Goal: Communication & Community: Answer question/provide support

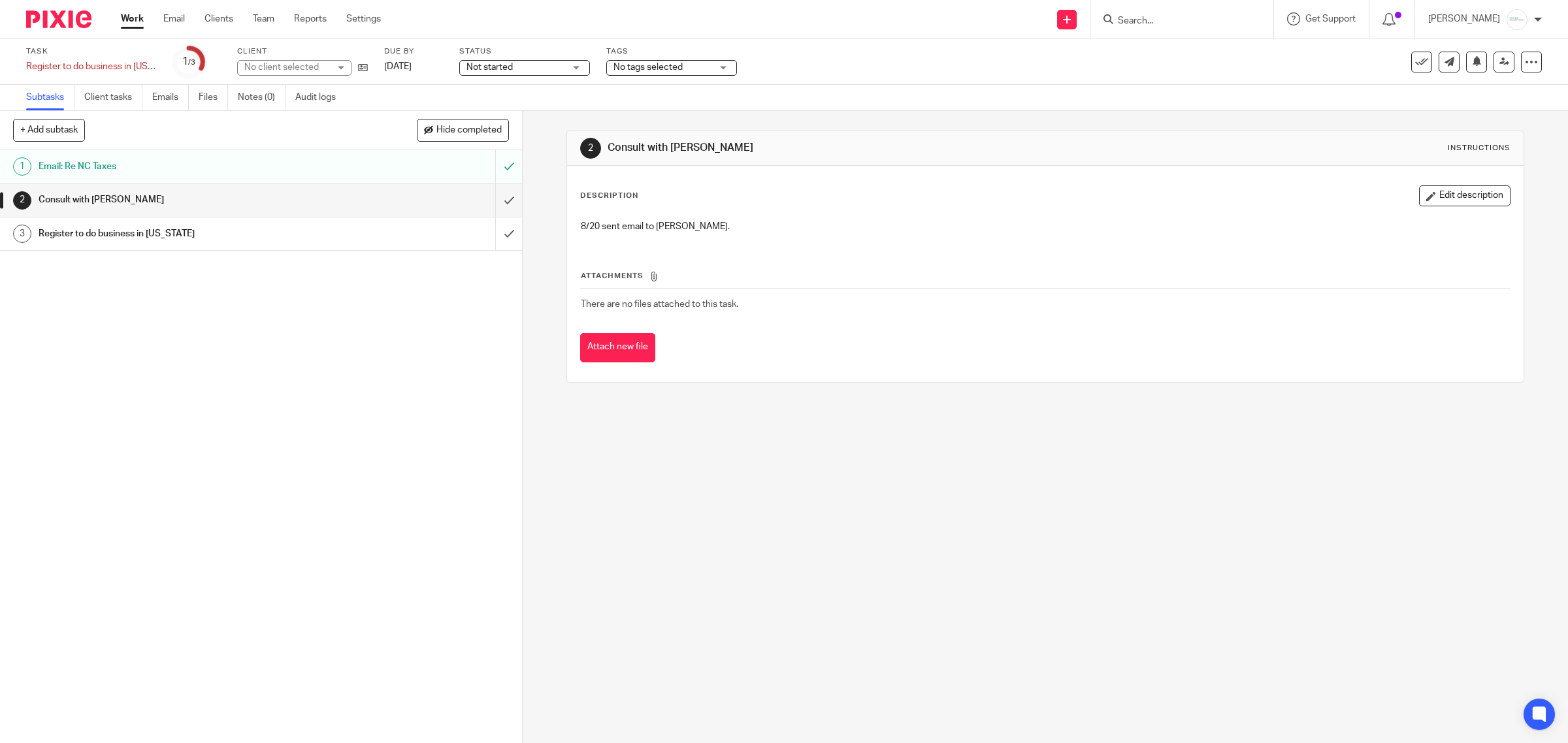
click at [164, 11] on div "Work Email Clients Team Reports Settings Work Email Clients Team Reports Settin…" at bounding box center [254, 19] width 293 height 39
click at [166, 14] on link "Email" at bounding box center [174, 19] width 22 height 13
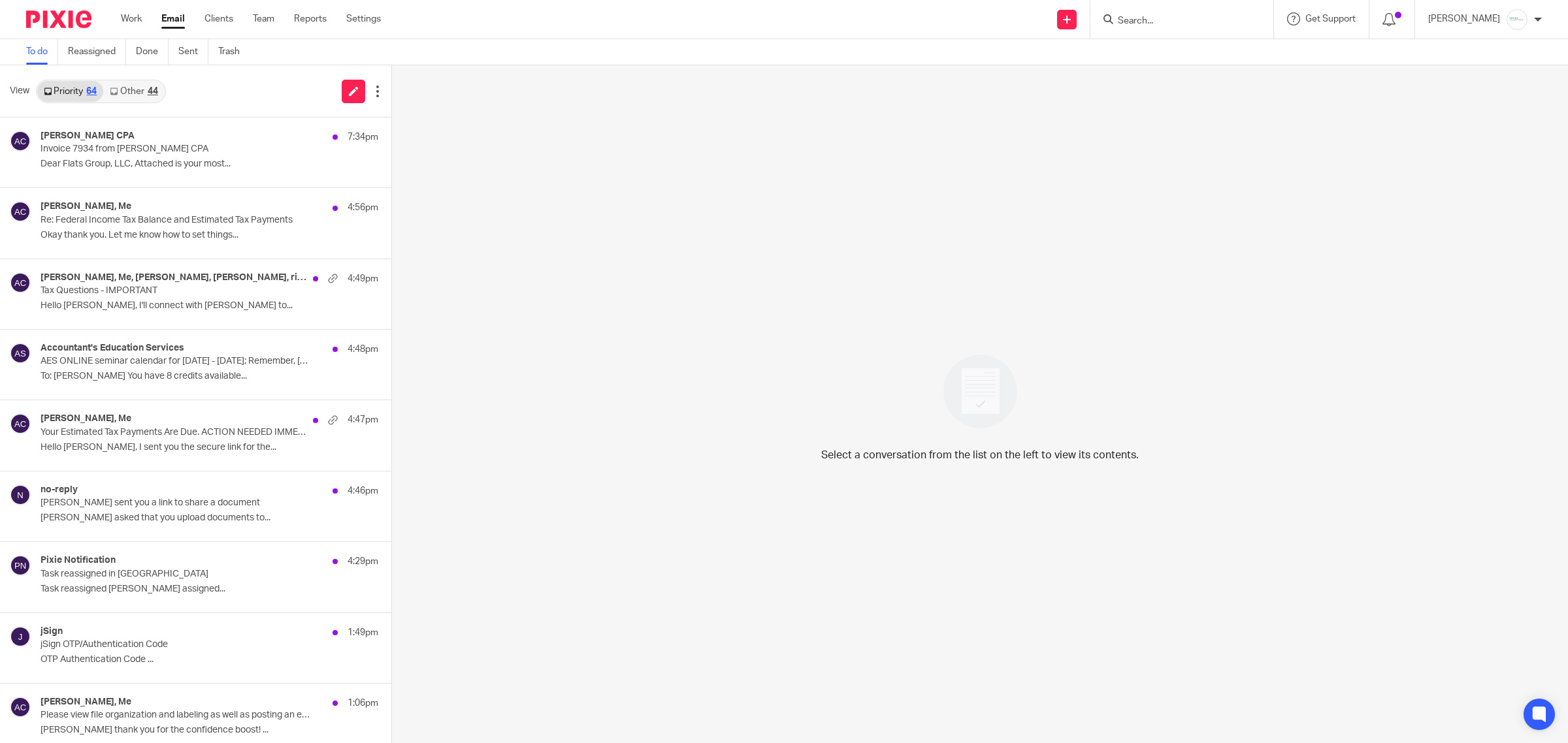
click at [92, 155] on div "Amy L Corfixsen CPA 7:34pm Invoice 7934 from Amy L Corfixsen CPA Dear Flats Gro…" at bounding box center [209, 152] width 338 height 44
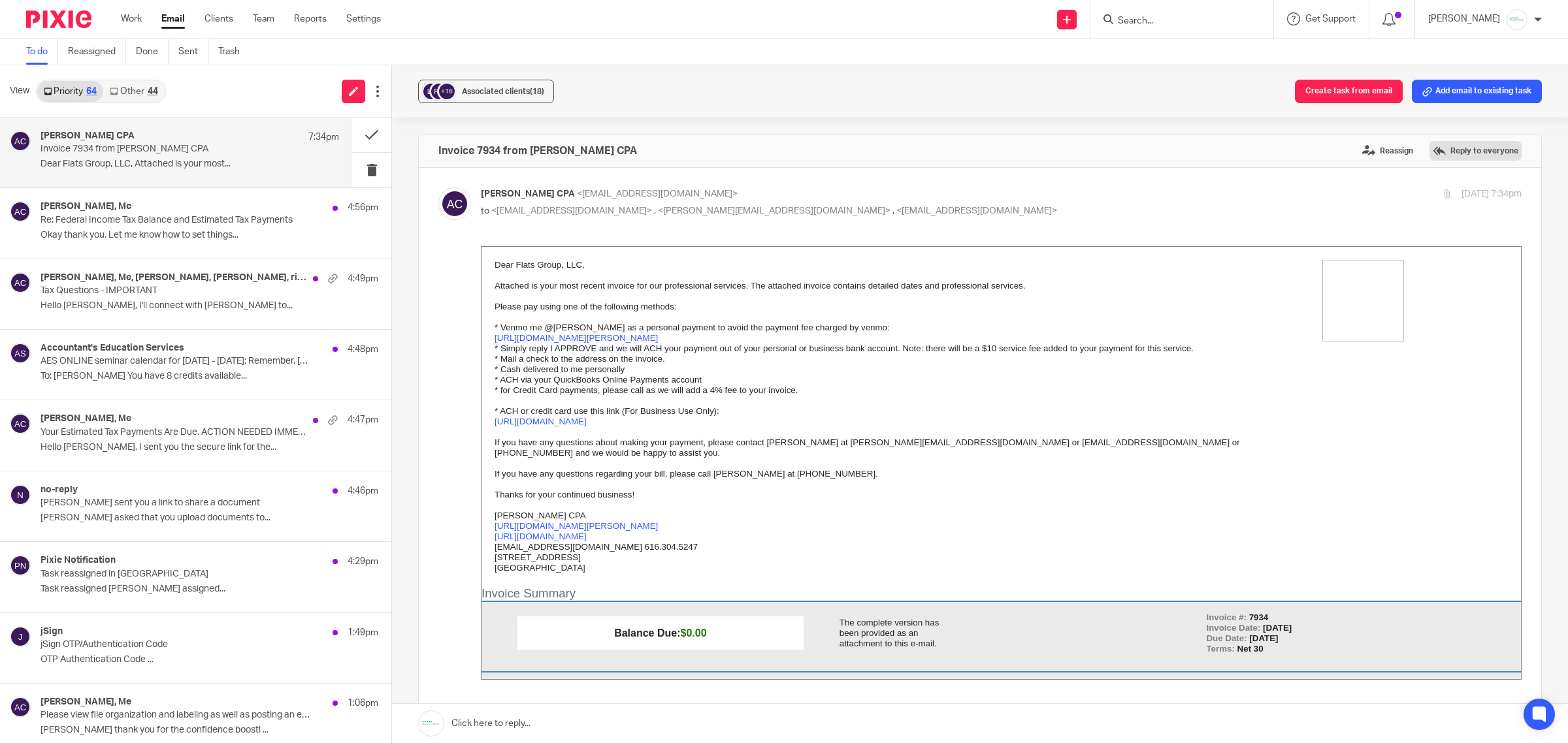
click at [1434, 155] on label "Reply to everyone" at bounding box center [1476, 150] width 92 height 19
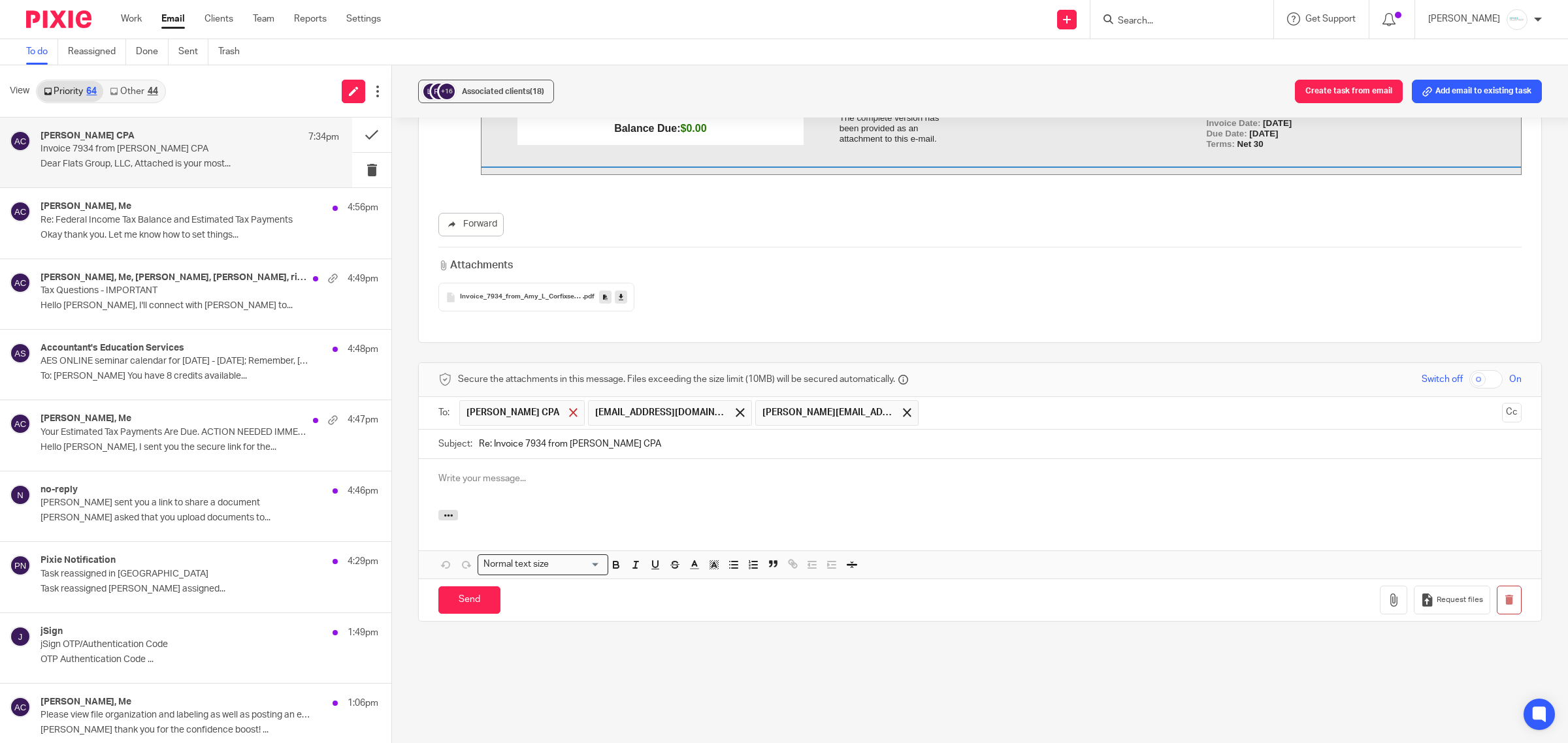
click at [569, 414] on span at bounding box center [573, 413] width 8 height 8
click at [531, 477] on p at bounding box center [979, 479] width 1083 height 13
click at [474, 586] on div "Send You have unsaved changes Request files" at bounding box center [979, 599] width 1122 height 43
click at [477, 593] on input "Send" at bounding box center [469, 600] width 62 height 28
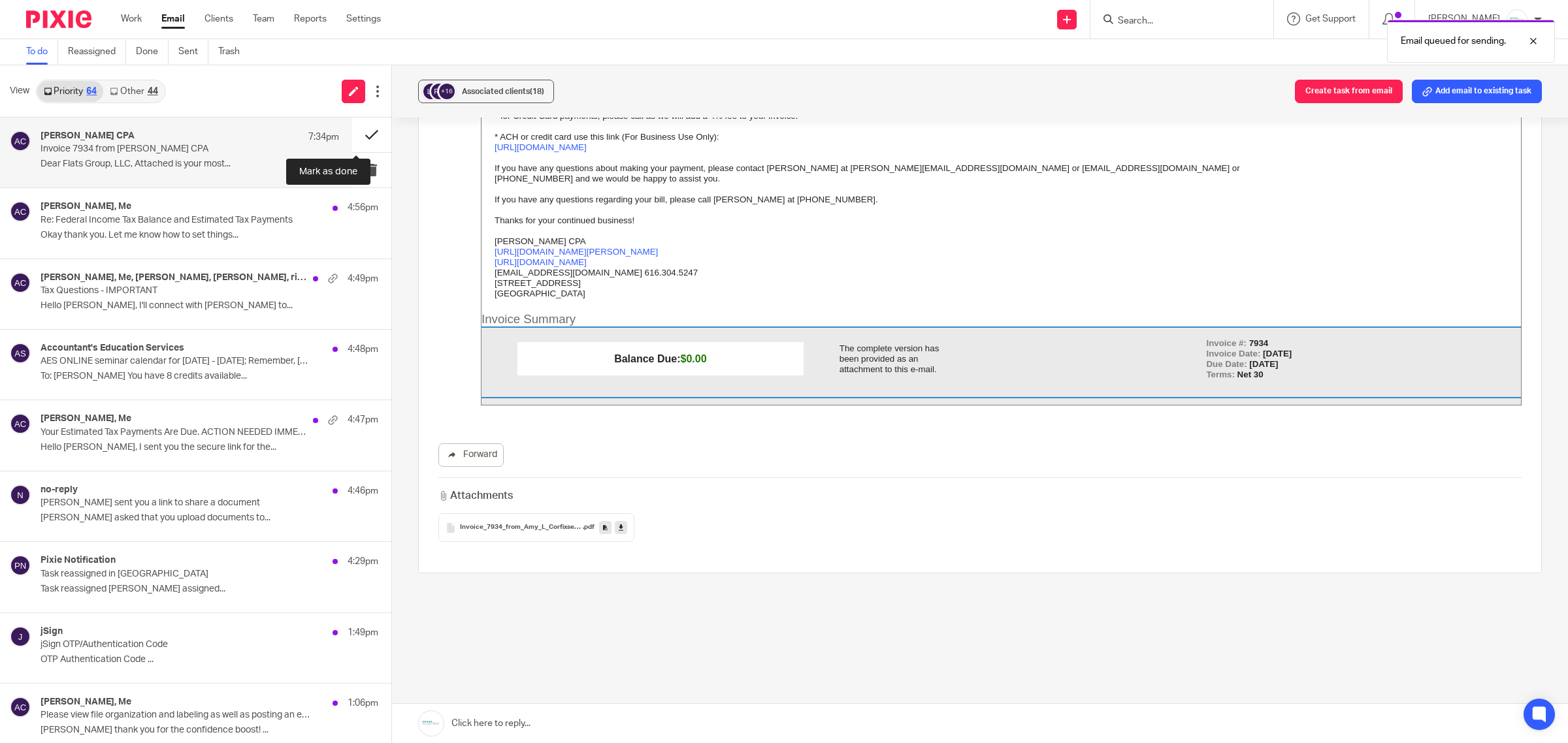
scroll to position [274, 0]
click at [362, 126] on button at bounding box center [372, 134] width 40 height 34
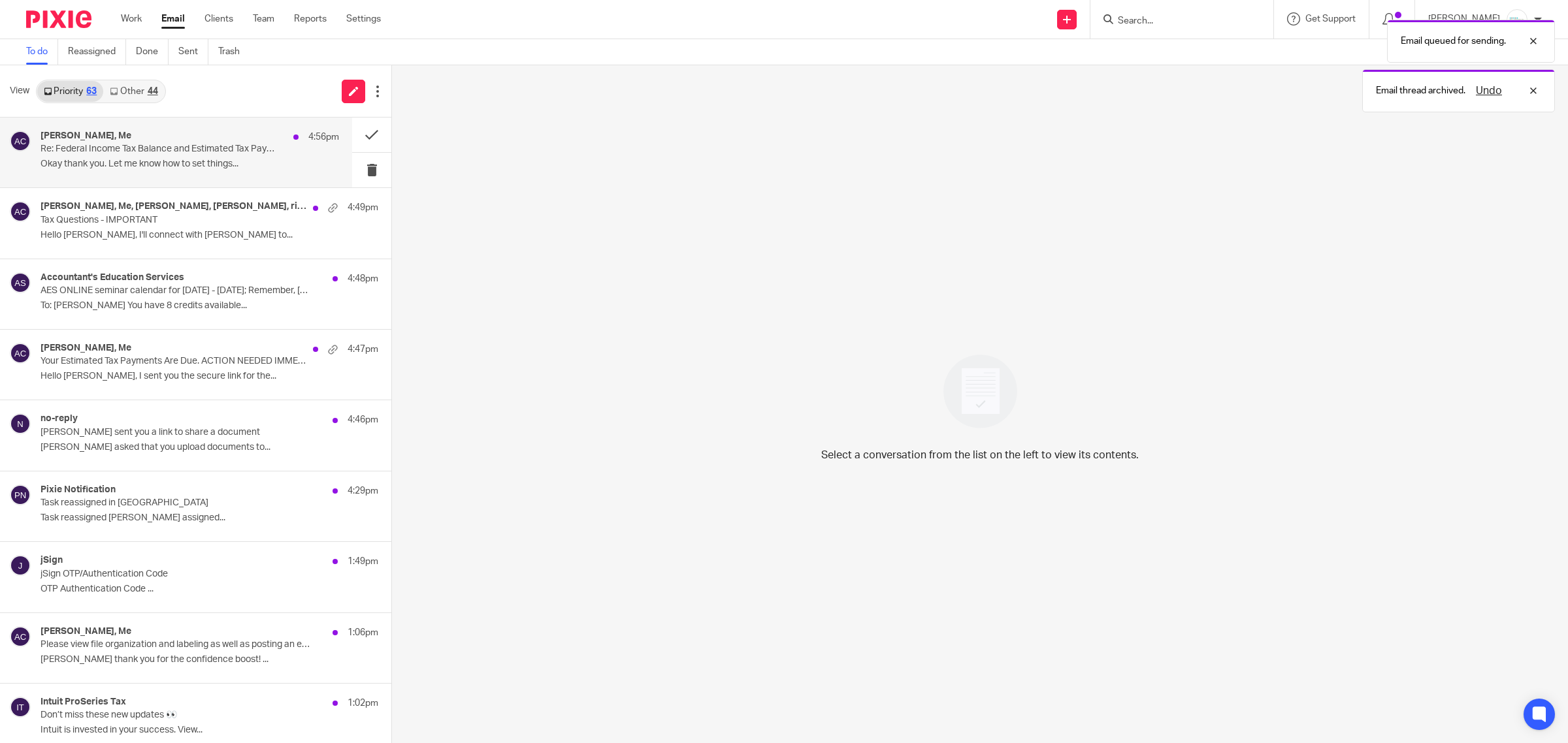
click at [177, 171] on div "Mona Guyton, Me 4:56pm Re: Federal Income Tax Balance and Estimated Tax Payment…" at bounding box center [189, 152] width 298 height 44
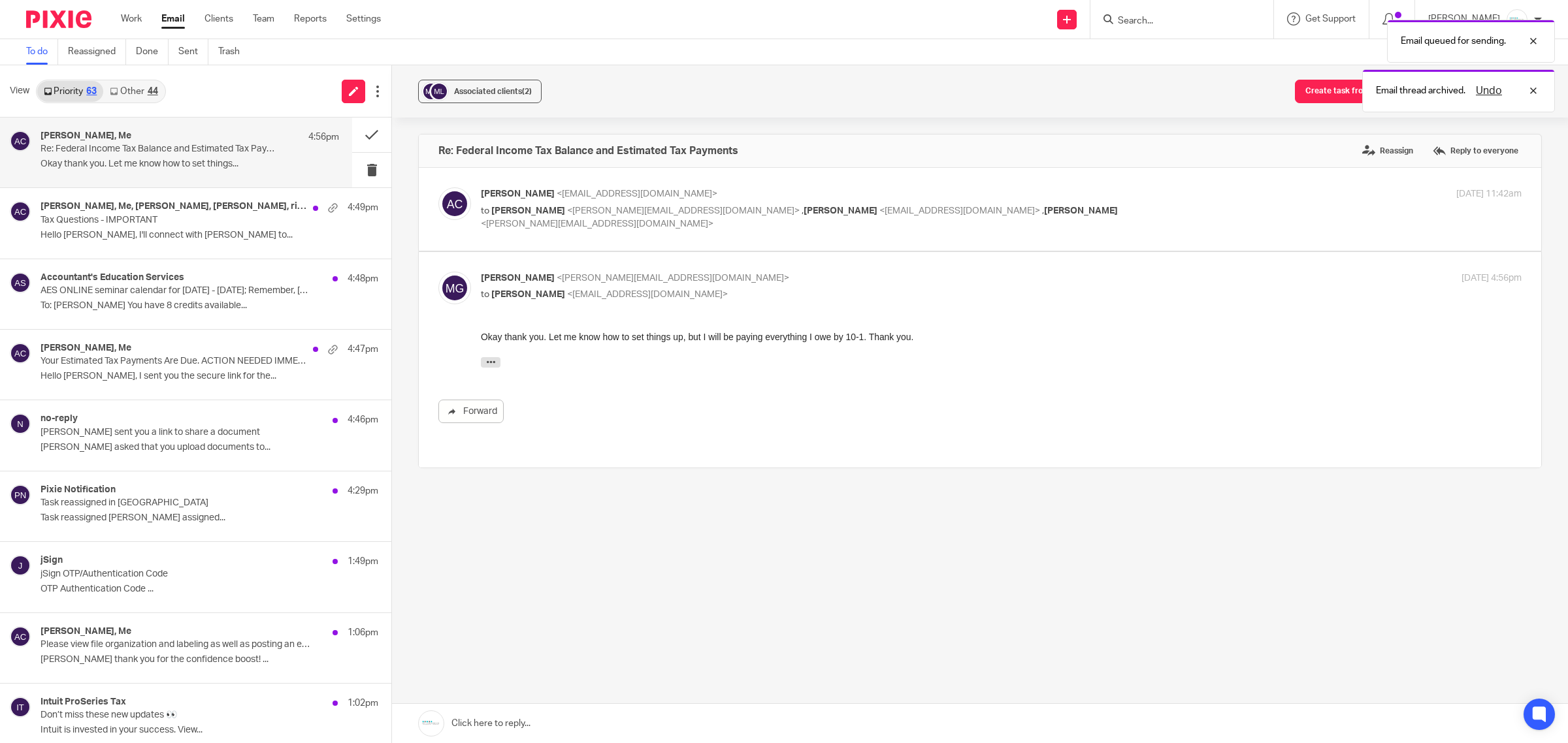
scroll to position [0, 0]
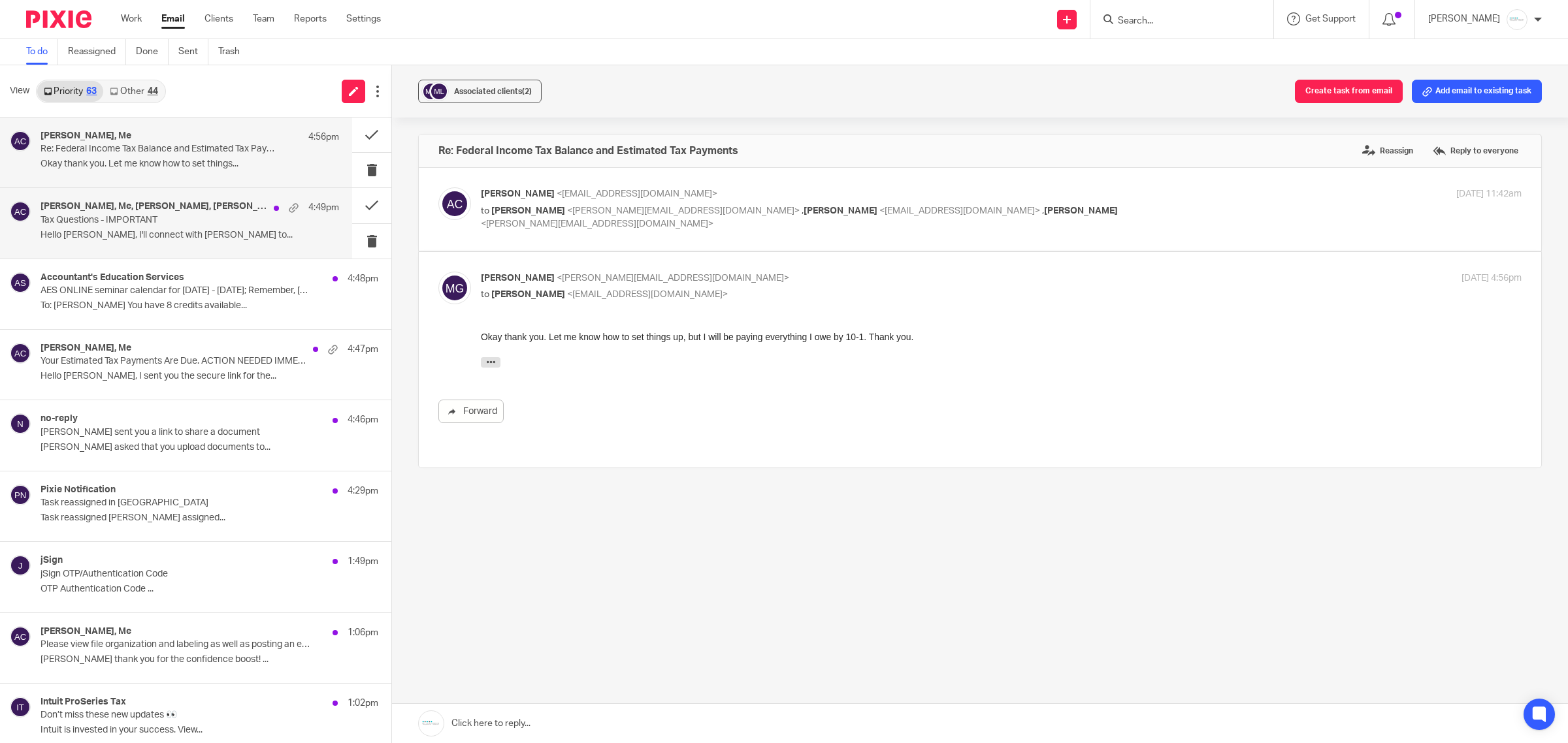
click at [134, 235] on p "Hello Amy, I'll connect with Greg Smith to..." at bounding box center [189, 234] width 298 height 11
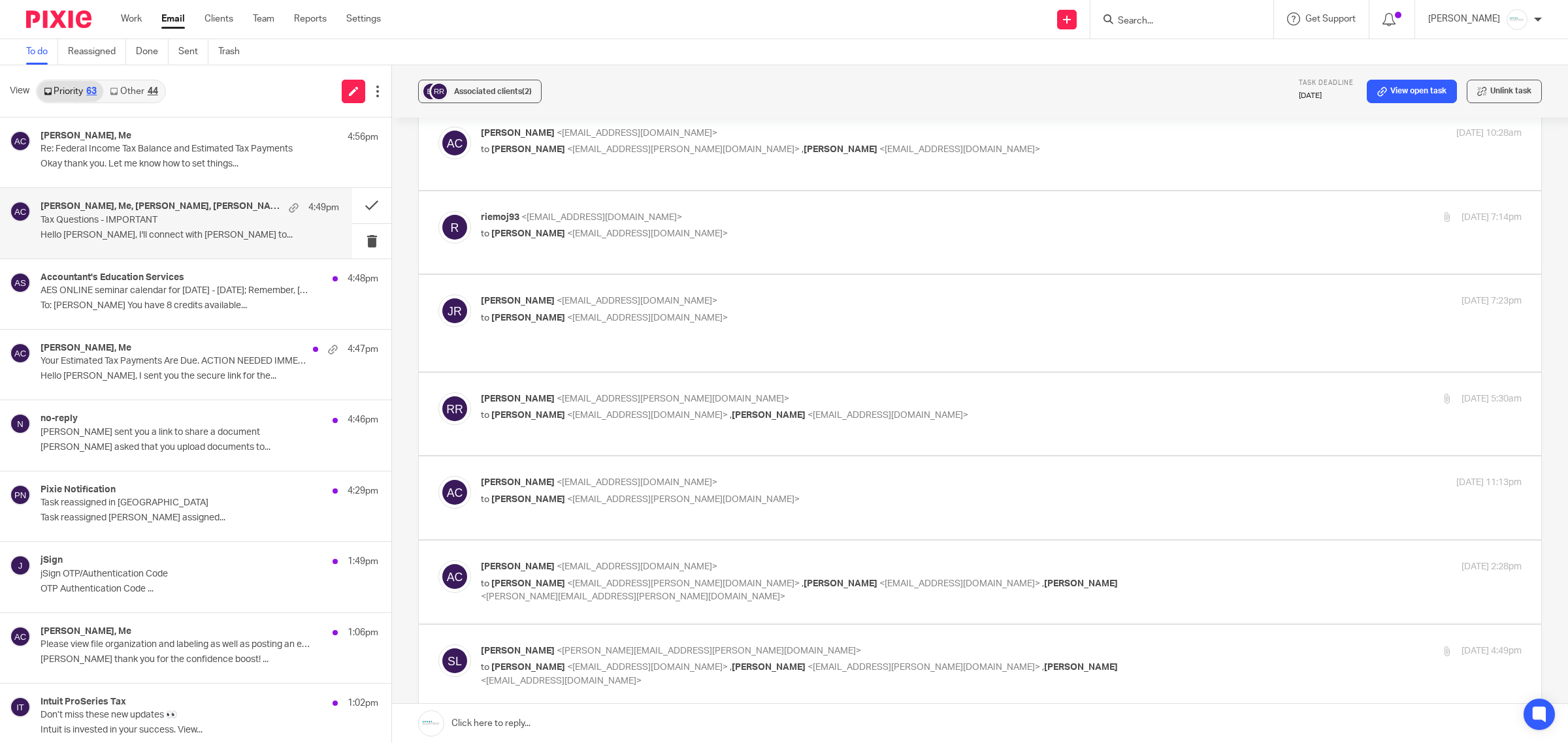
scroll to position [735, 0]
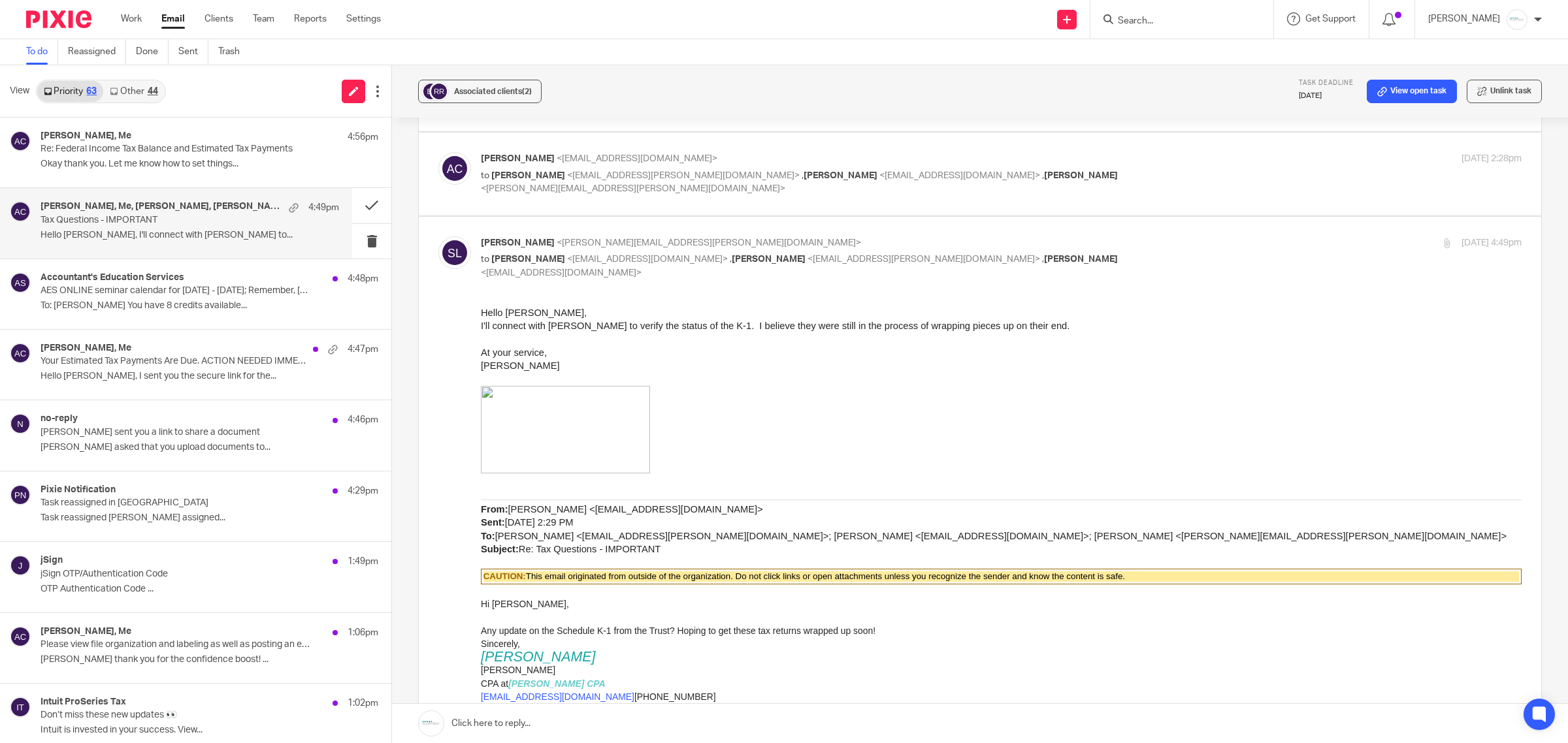
click at [576, 719] on link at bounding box center [979, 724] width 1175 height 40
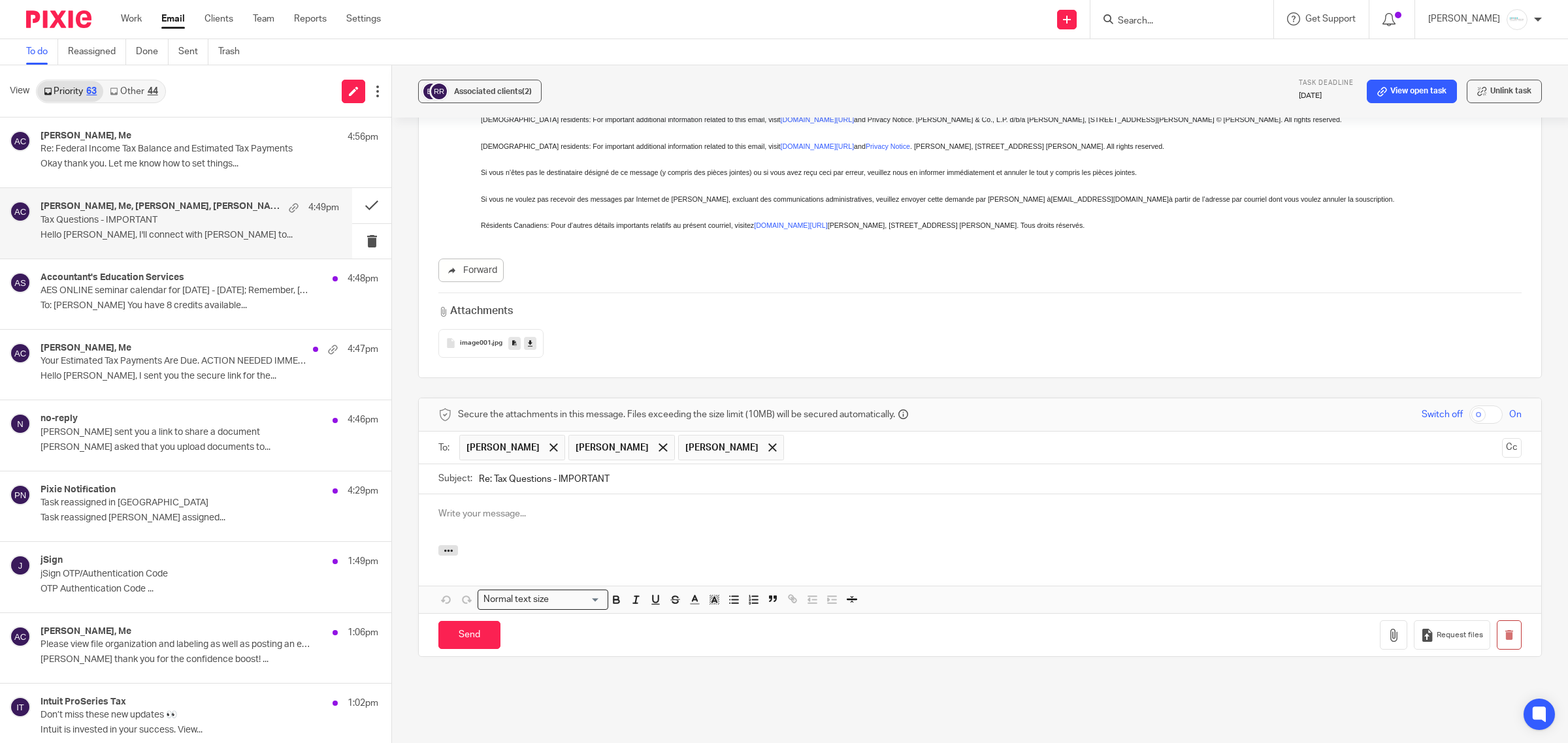
scroll to position [0, 0]
click at [462, 621] on input "Send" at bounding box center [469, 635] width 62 height 28
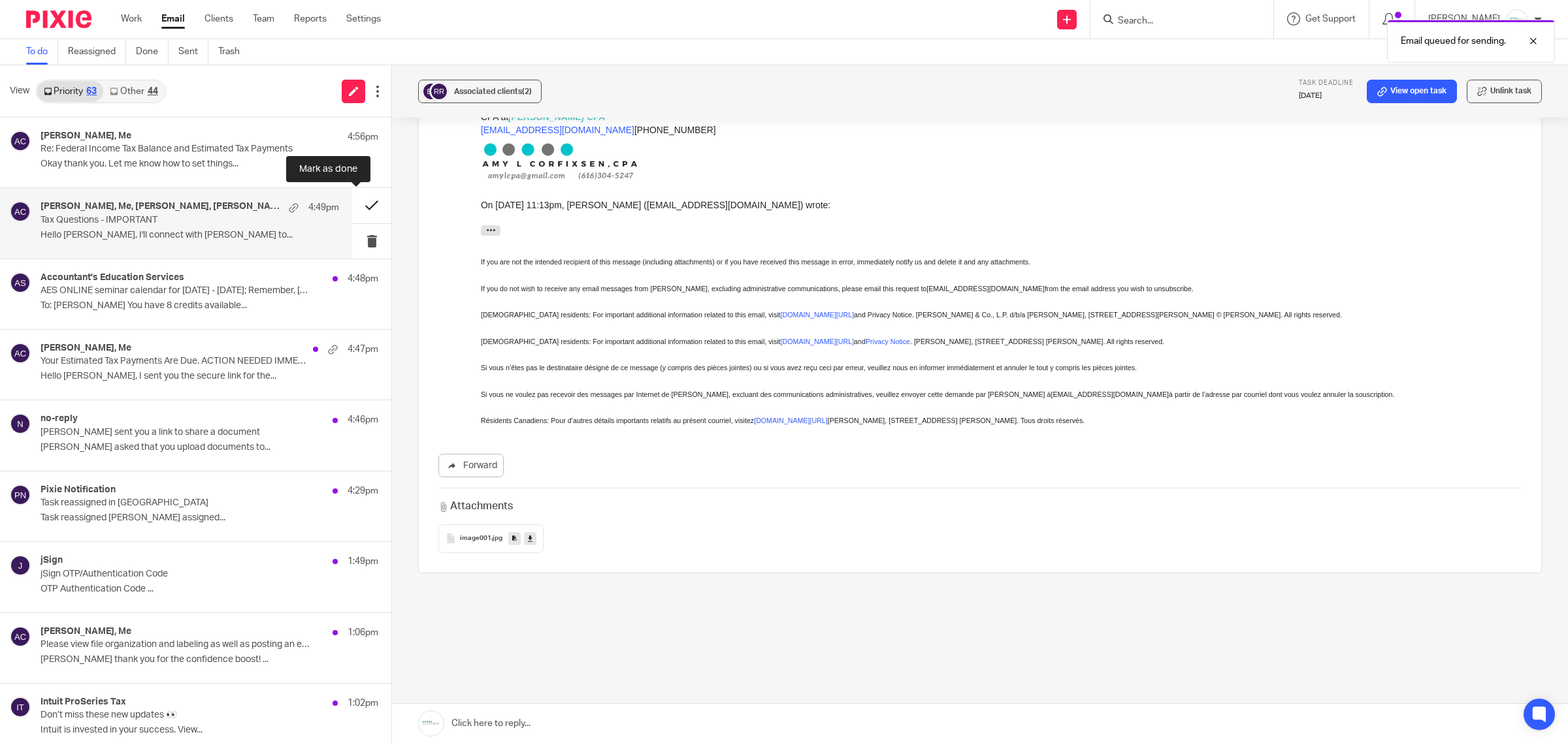
scroll to position [1266, 0]
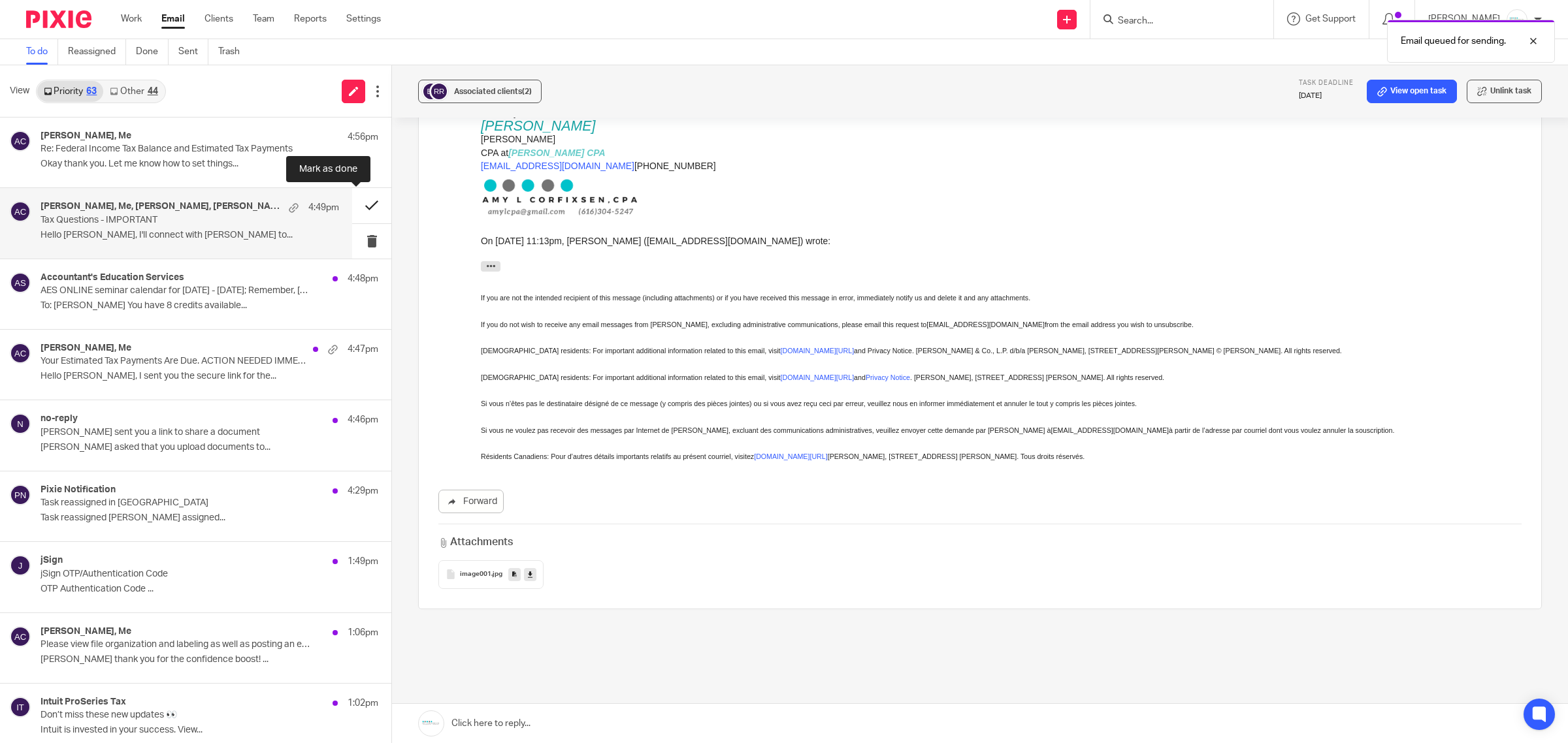
click at [355, 210] on button at bounding box center [372, 205] width 40 height 34
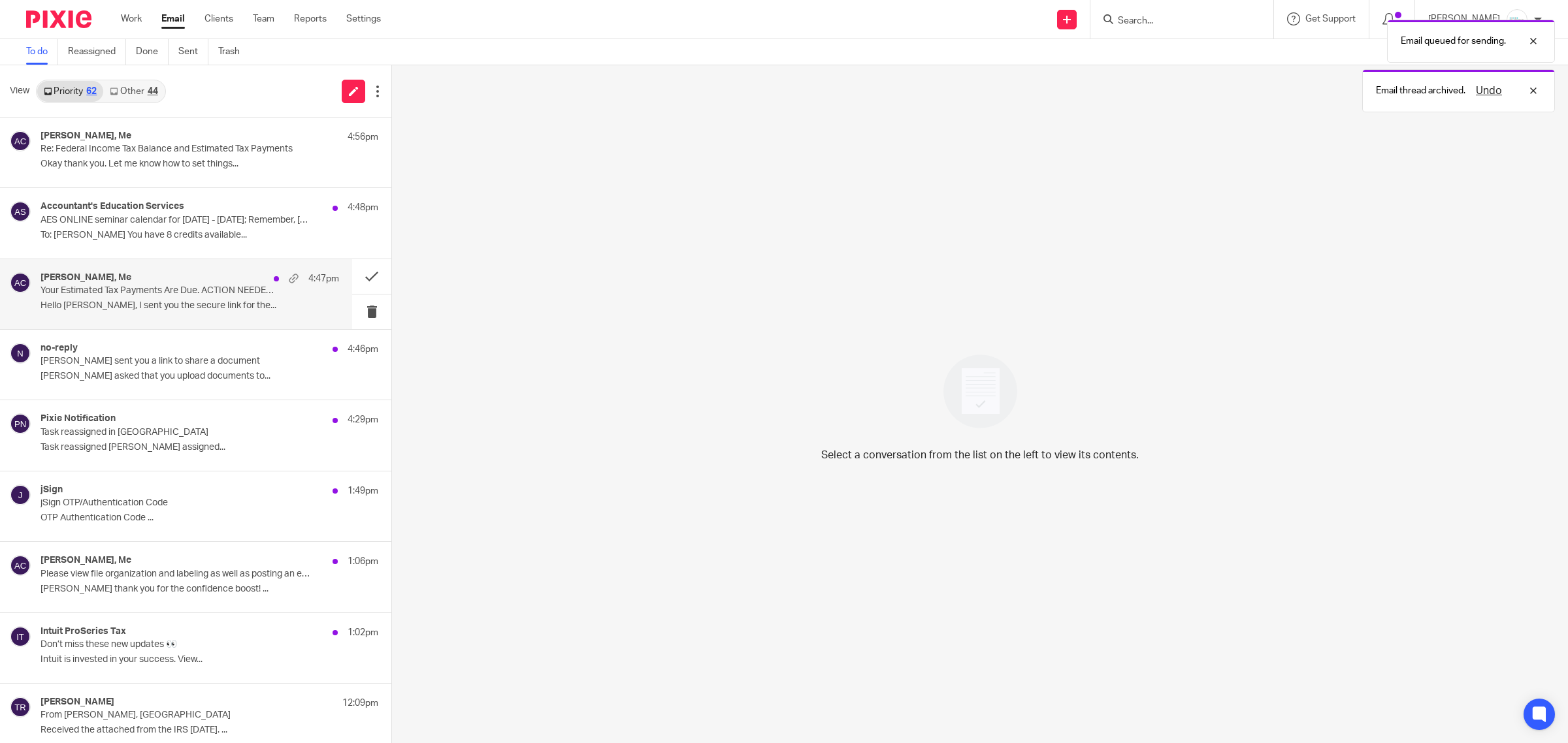
click at [119, 303] on p "Hello Amy, I sent you the secure link for the..." at bounding box center [189, 305] width 298 height 11
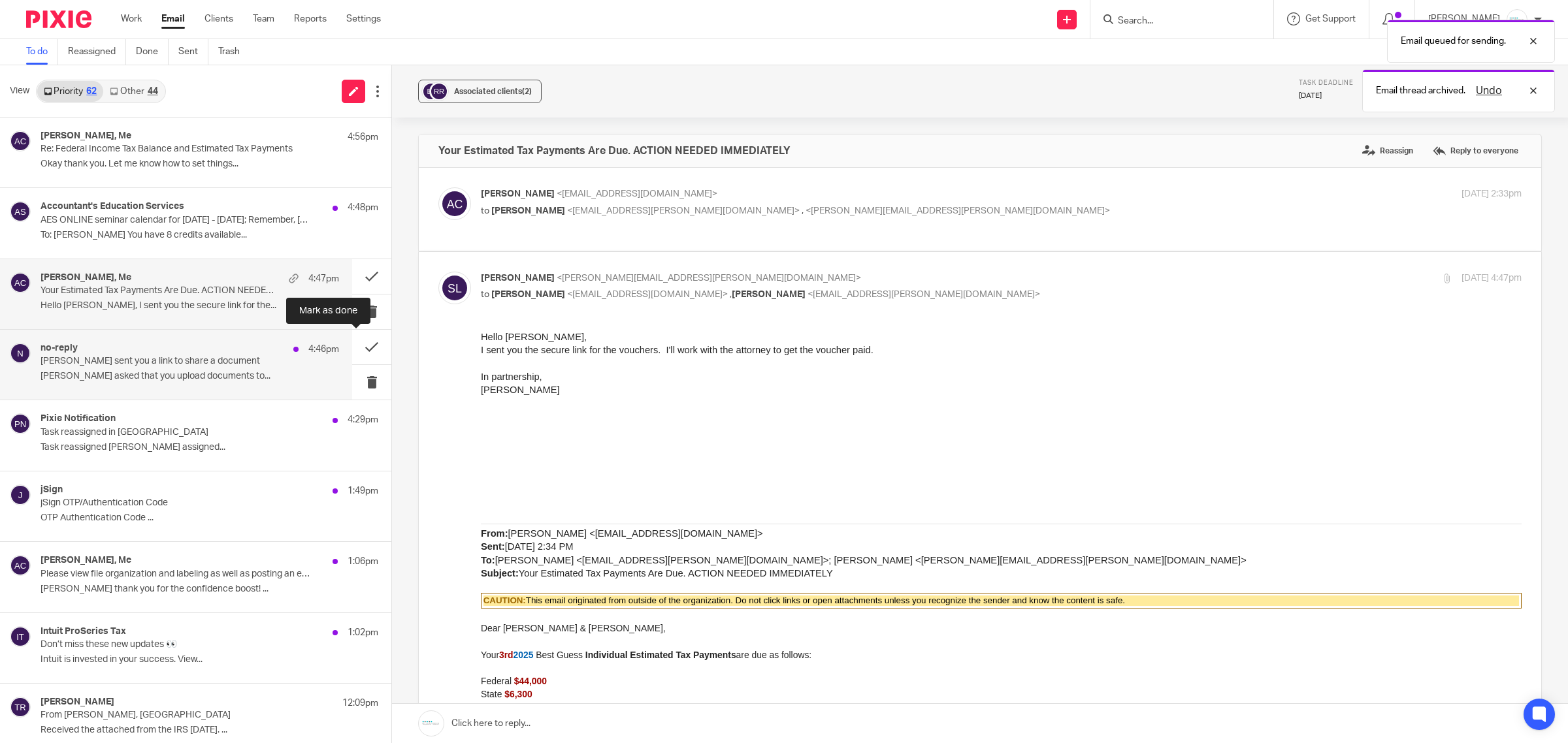
scroll to position [0, 0]
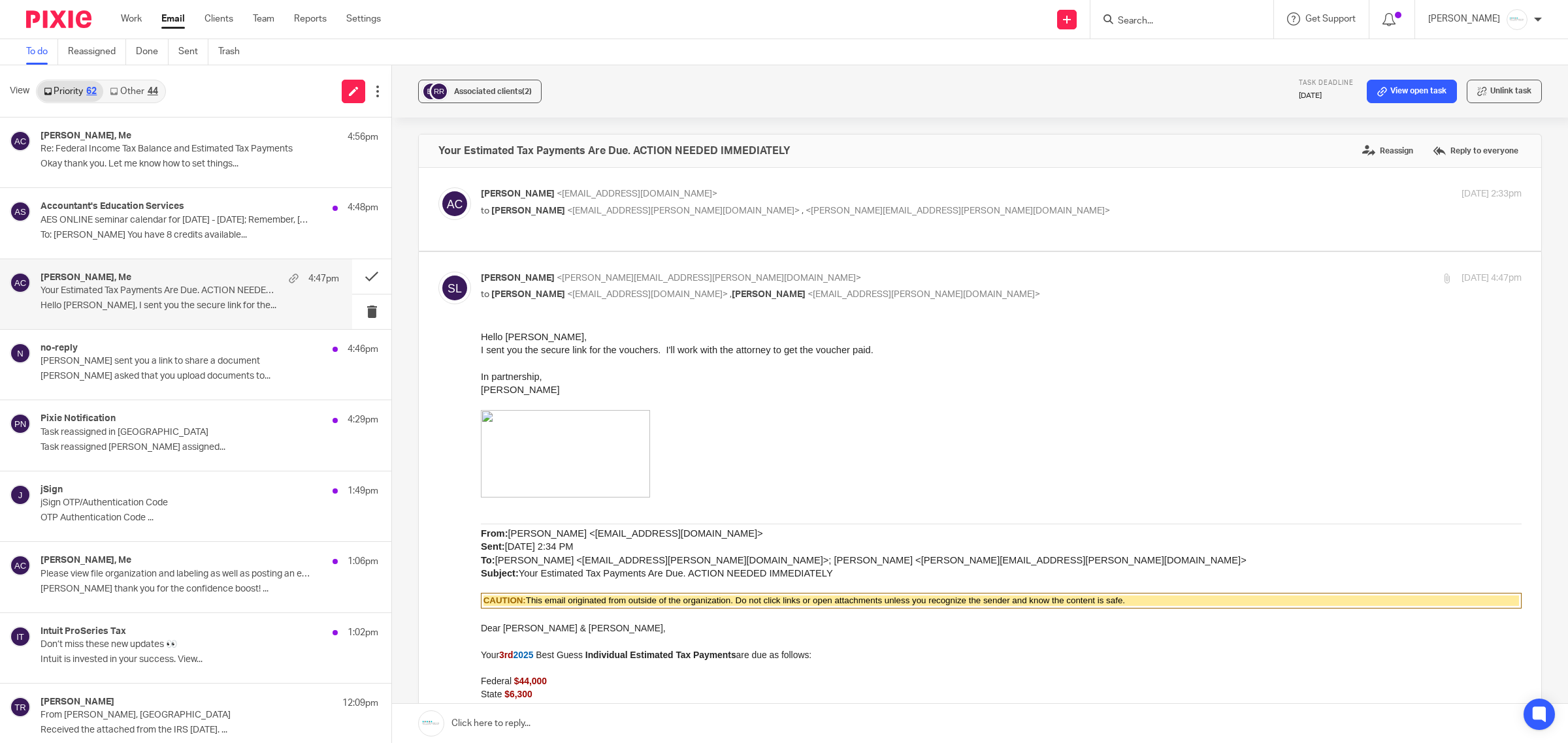
click at [610, 717] on link at bounding box center [979, 724] width 1175 height 40
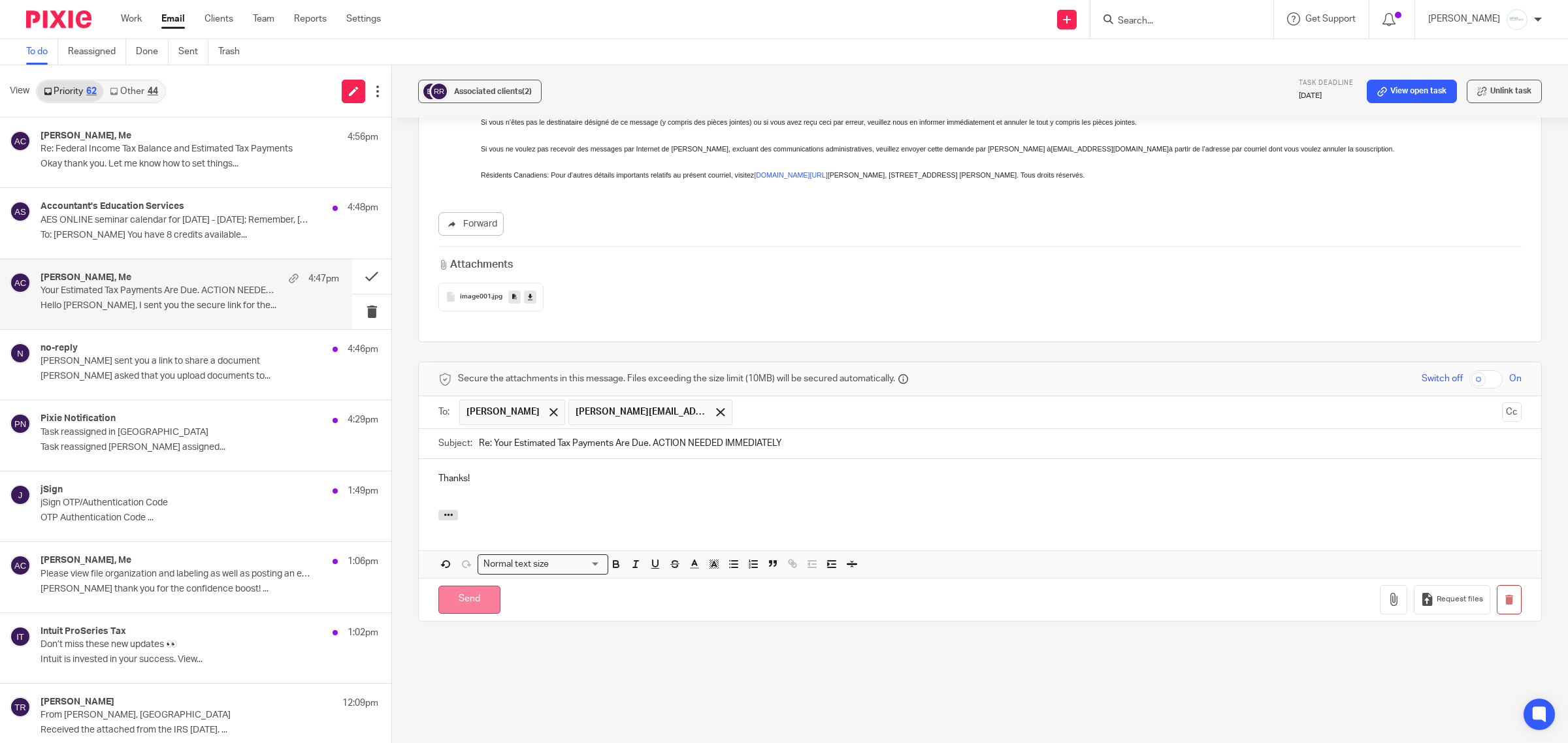
click at [467, 606] on input "Send" at bounding box center [469, 599] width 62 height 28
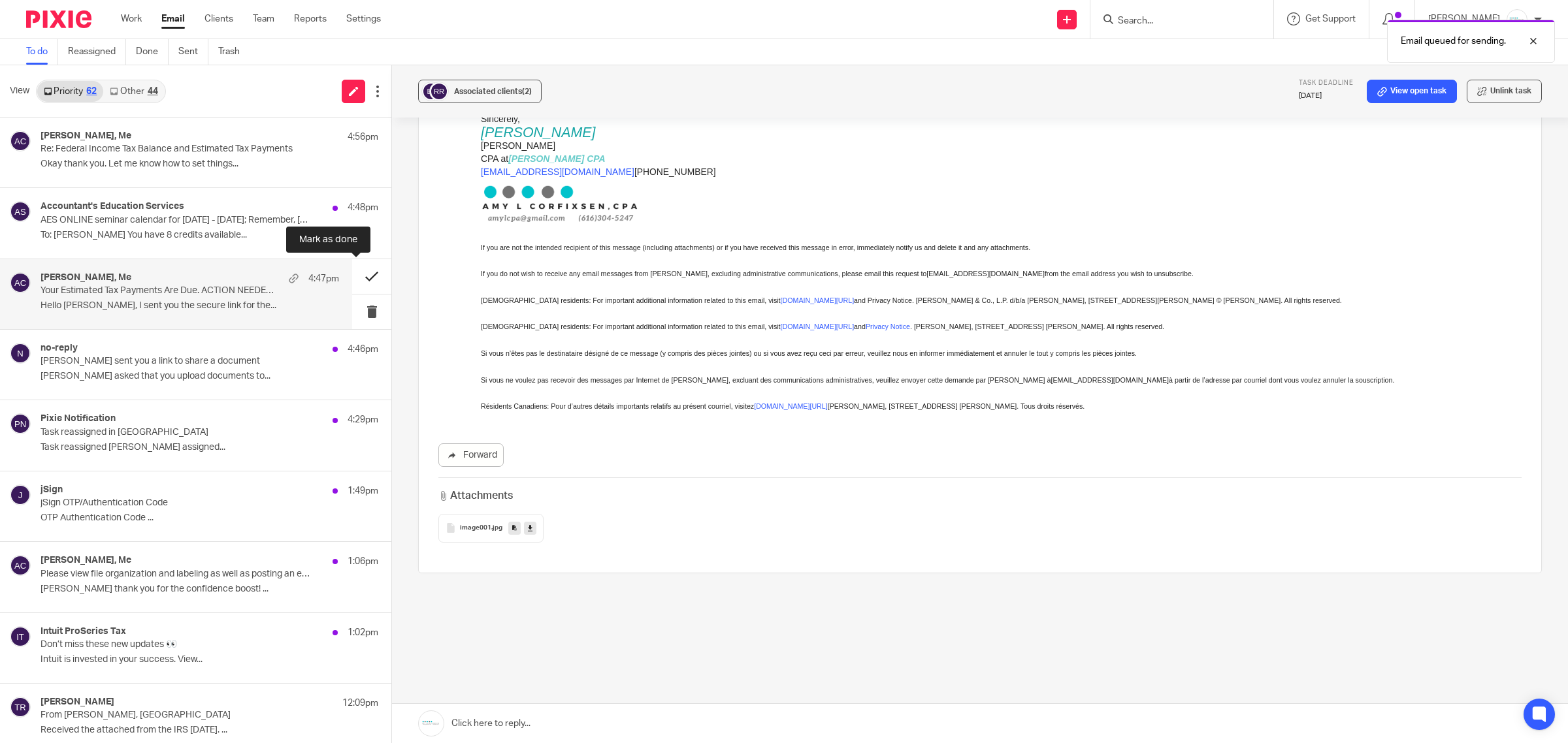
click at [352, 272] on button at bounding box center [372, 276] width 40 height 34
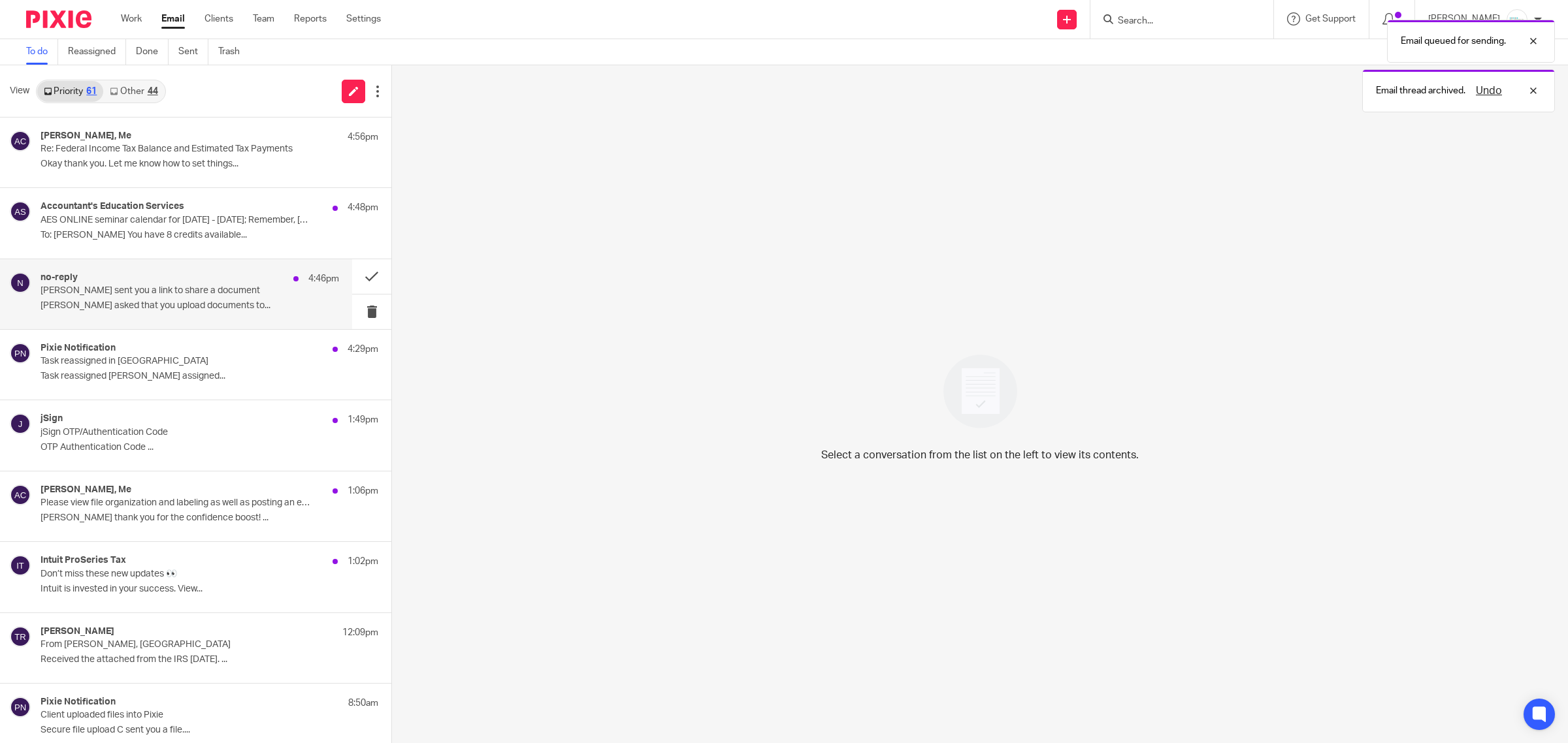
click at [130, 295] on p "Edward Jones sent you a link to share a document" at bounding box center [160, 291] width 239 height 11
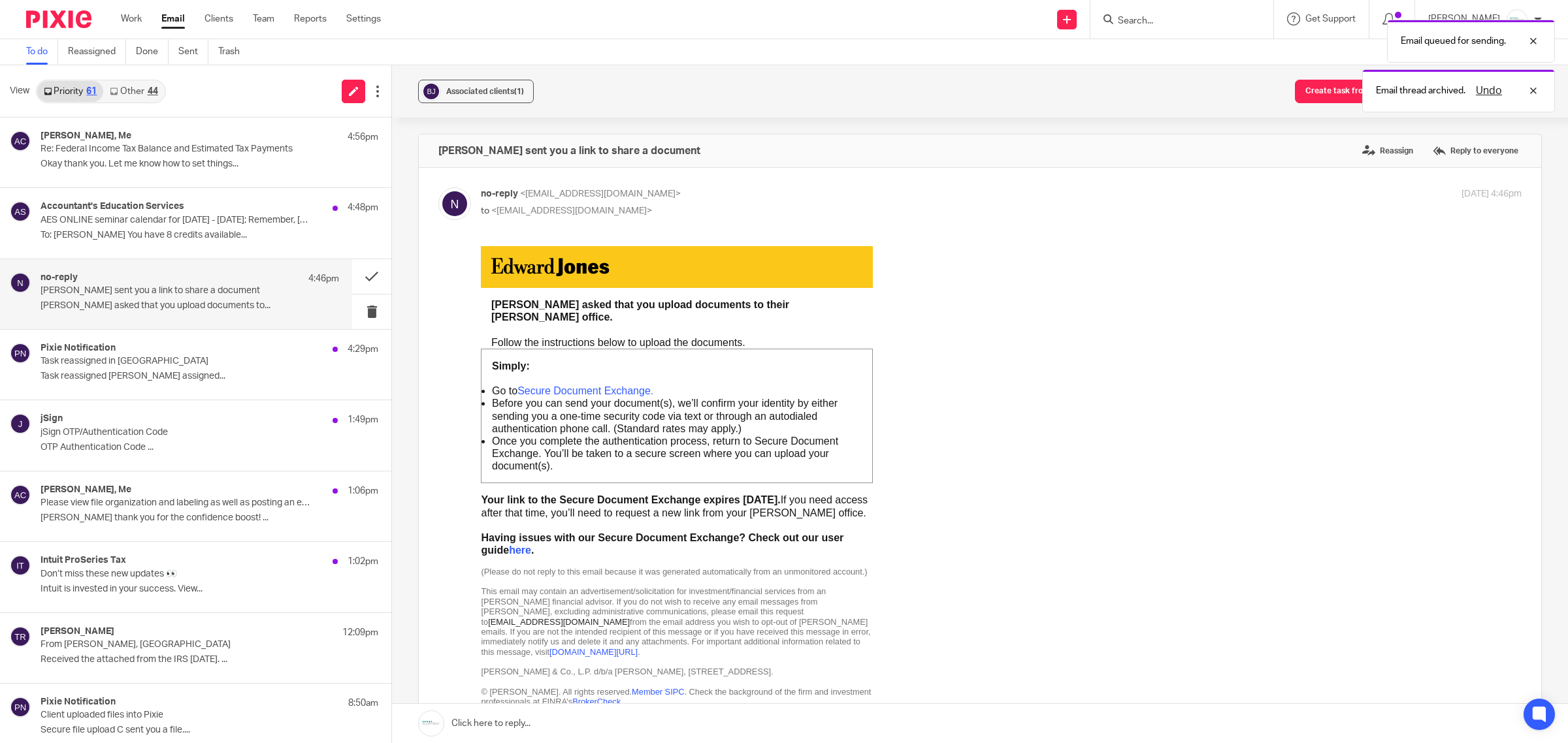
scroll to position [0, 0]
click at [599, 385] on link "Secure Document Exchange." at bounding box center [585, 390] width 136 height 11
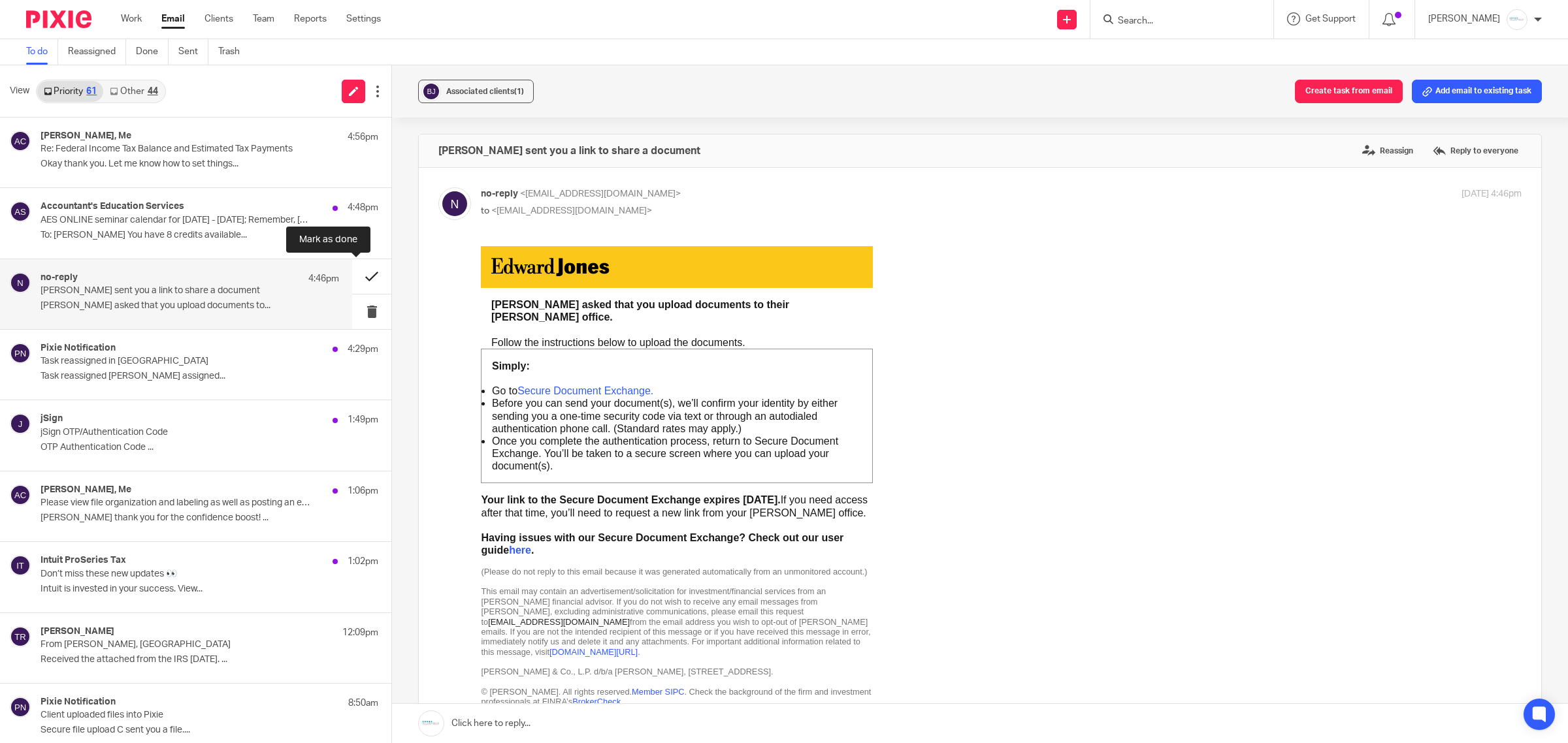
click at [360, 272] on button at bounding box center [372, 276] width 40 height 34
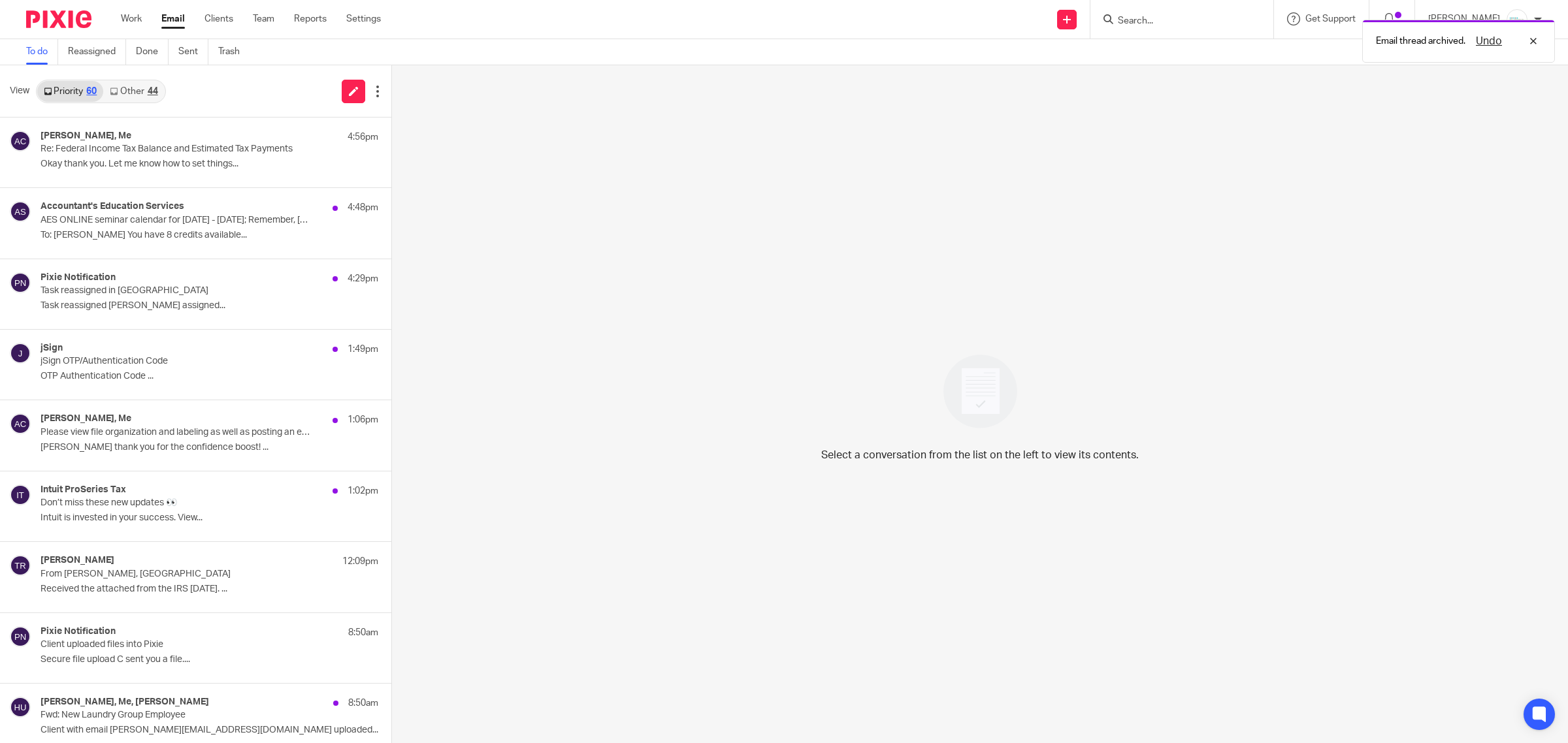
click at [1187, 17] on div "Email thread archived. Undo" at bounding box center [1169, 38] width 771 height 50
click at [1168, 26] on div "Email thread archived. Undo" at bounding box center [1169, 38] width 771 height 50
click at [1152, 16] on input "Search" at bounding box center [1175, 22] width 118 height 12
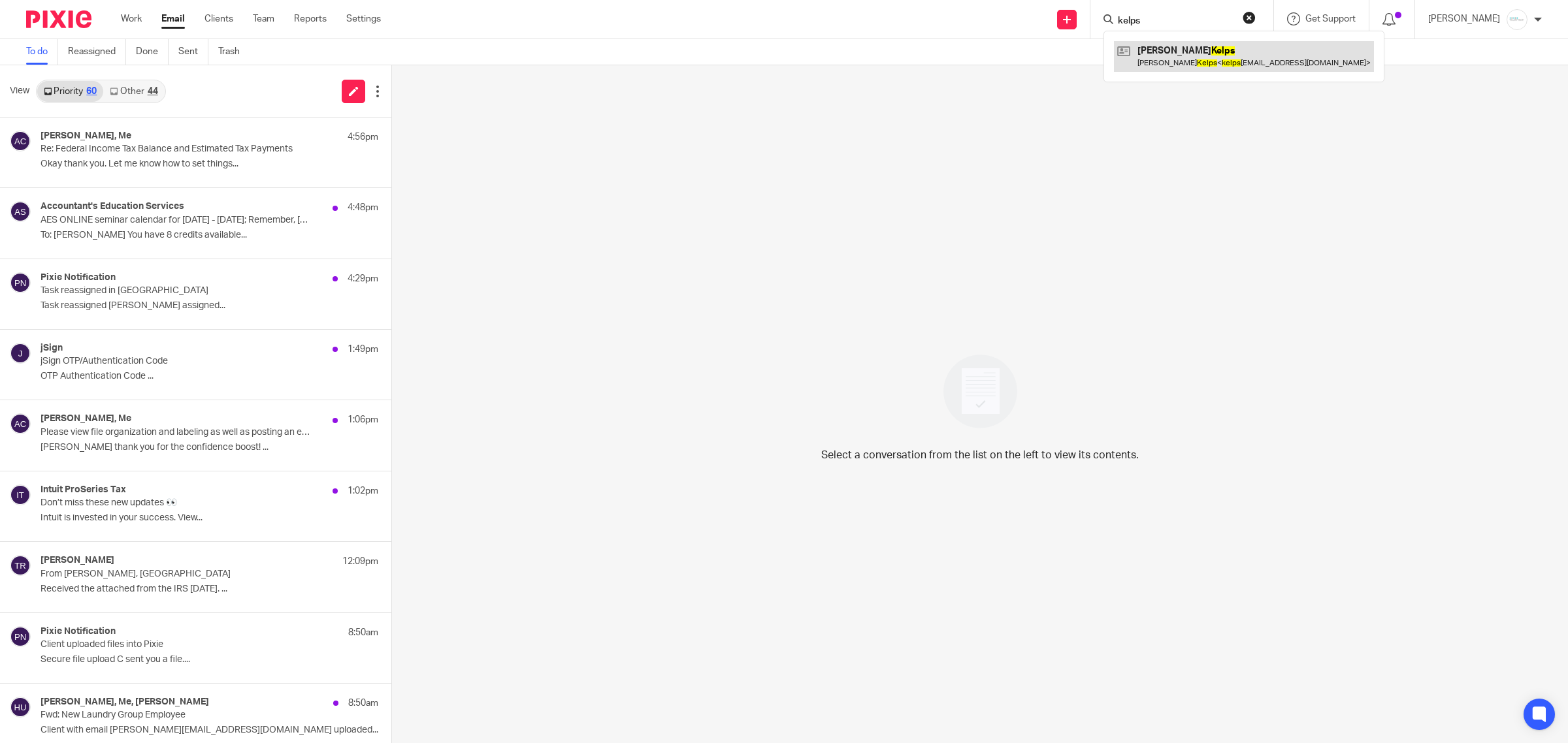
type input "kelps"
click at [1192, 61] on link at bounding box center [1243, 56] width 260 height 30
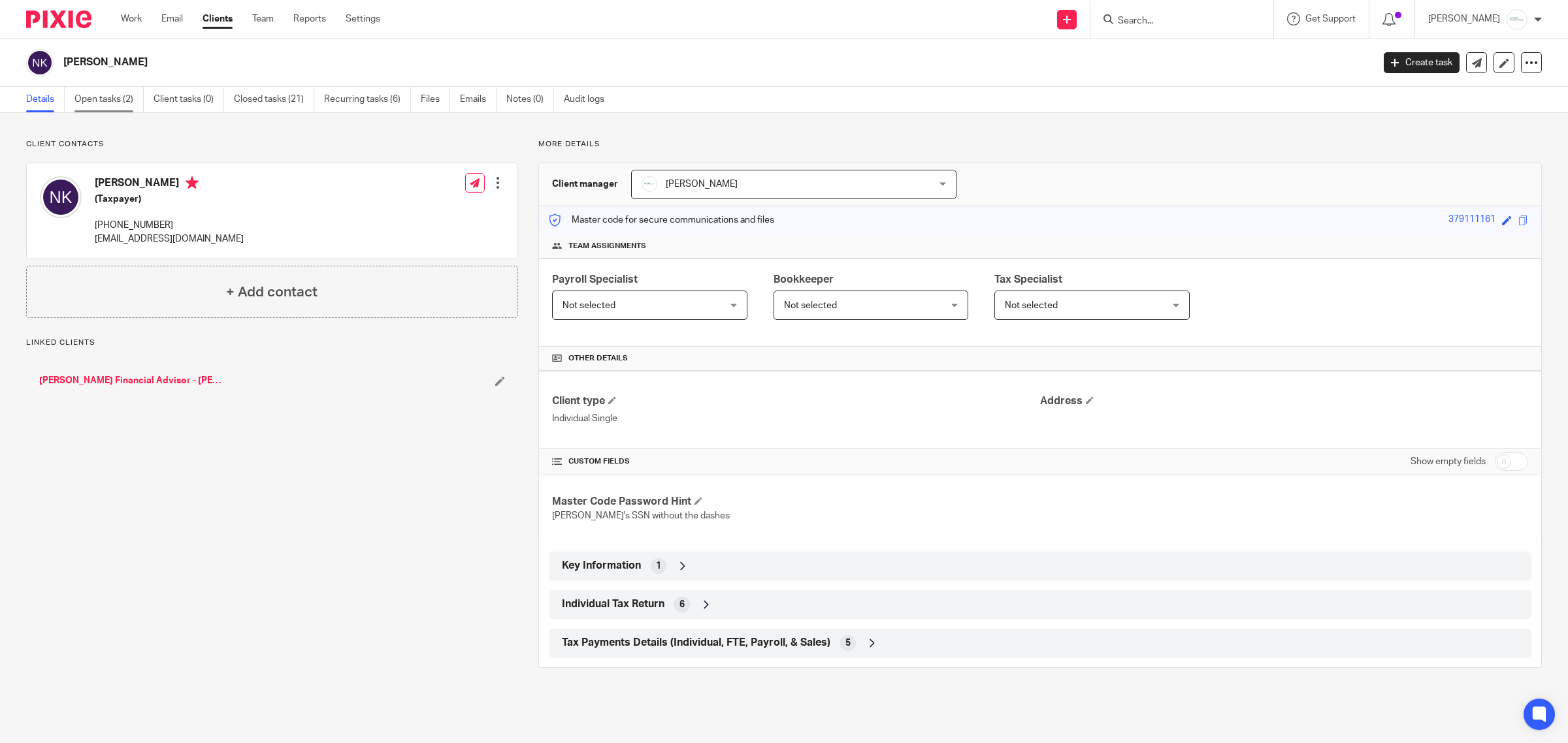
drag, startPoint x: 107, startPoint y: 95, endPoint x: 119, endPoint y: 100, distance: 13.0
click at [106, 93] on link "Open tasks (2)" at bounding box center [109, 99] width 69 height 25
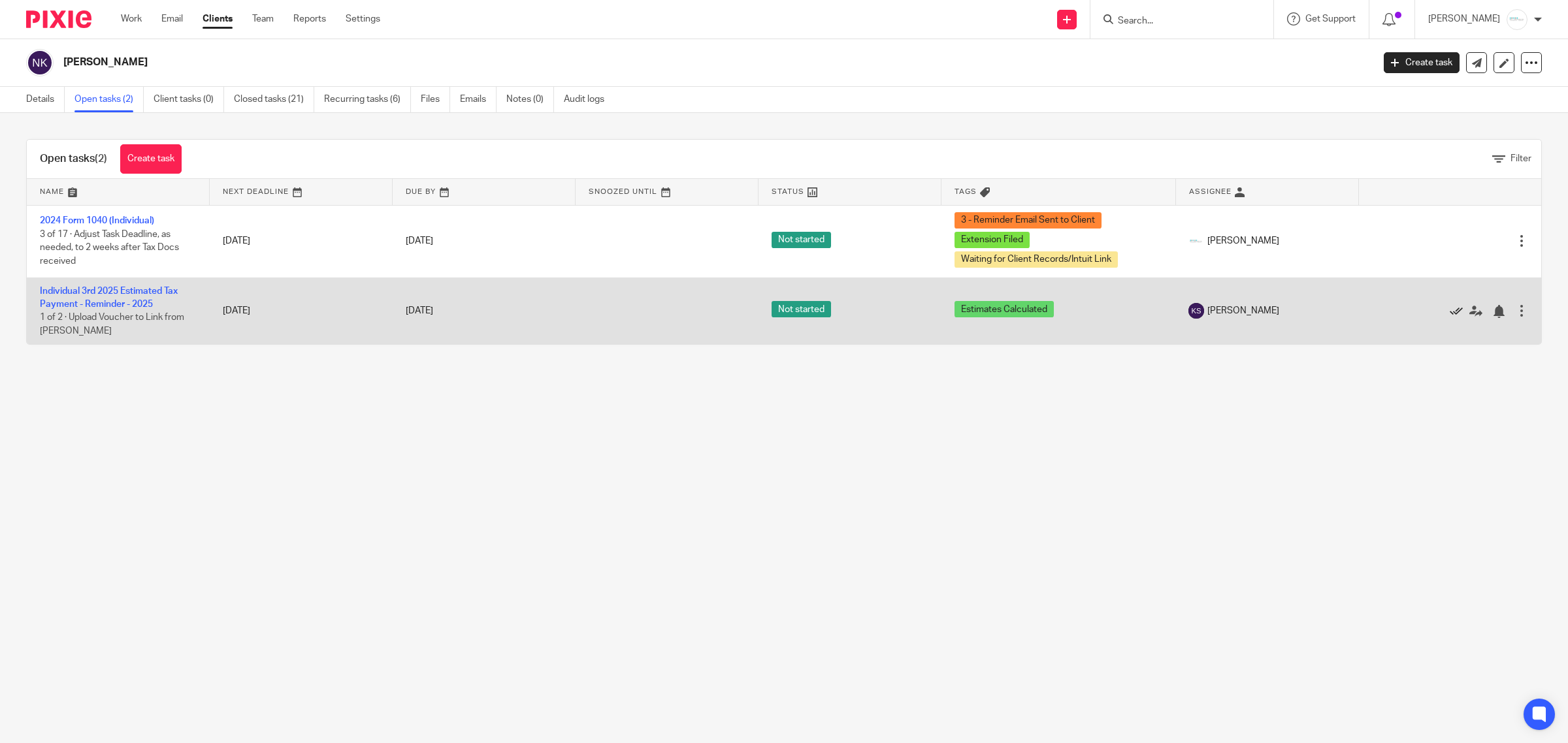
click at [1449, 314] on icon at bounding box center [1456, 312] width 13 height 13
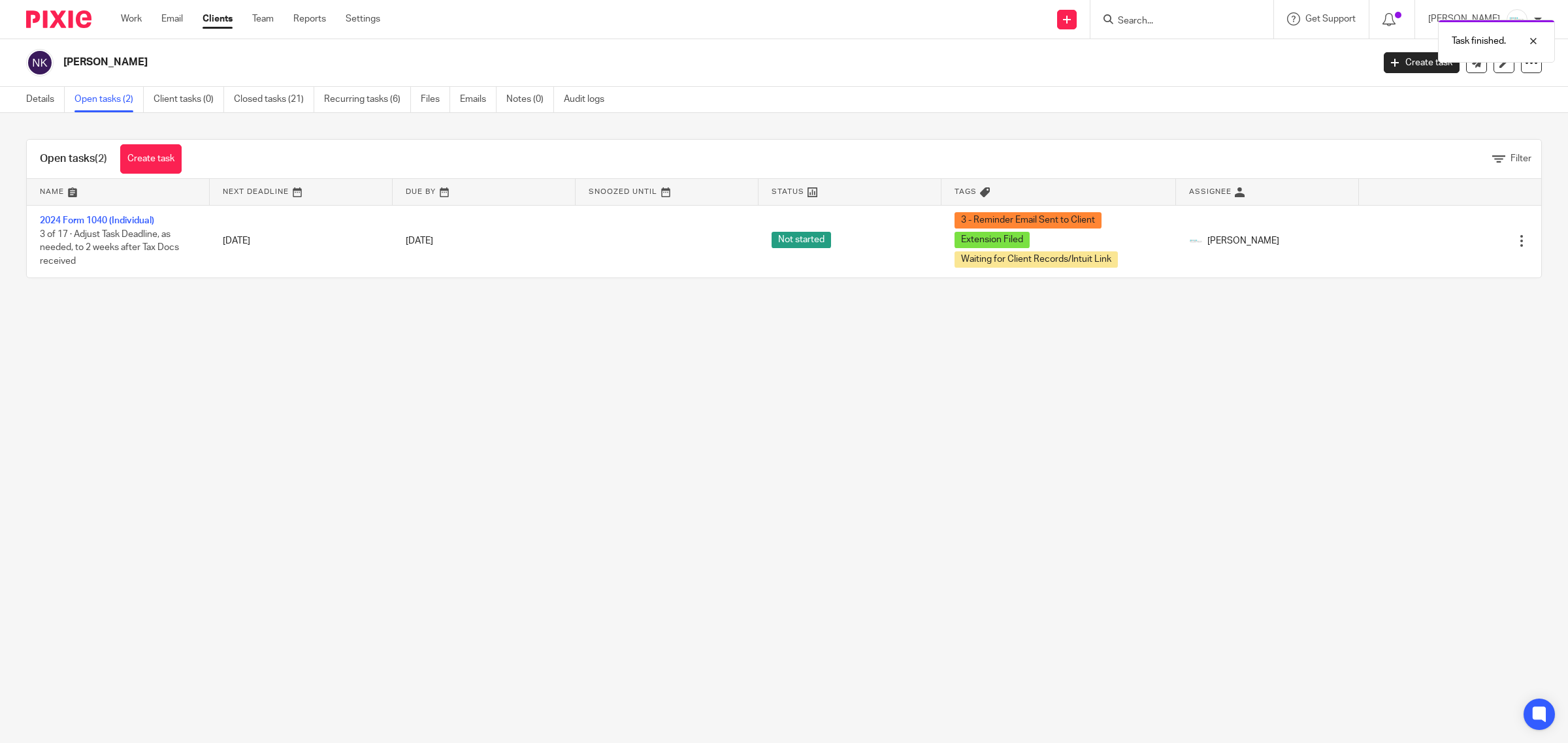
click at [1185, 18] on div "Task finished." at bounding box center [1169, 38] width 771 height 50
click at [1175, 19] on div "Task finished." at bounding box center [1169, 38] width 771 height 50
click at [1530, 41] on div at bounding box center [1523, 41] width 35 height 16
click at [1205, 18] on input "Search" at bounding box center [1175, 22] width 118 height 12
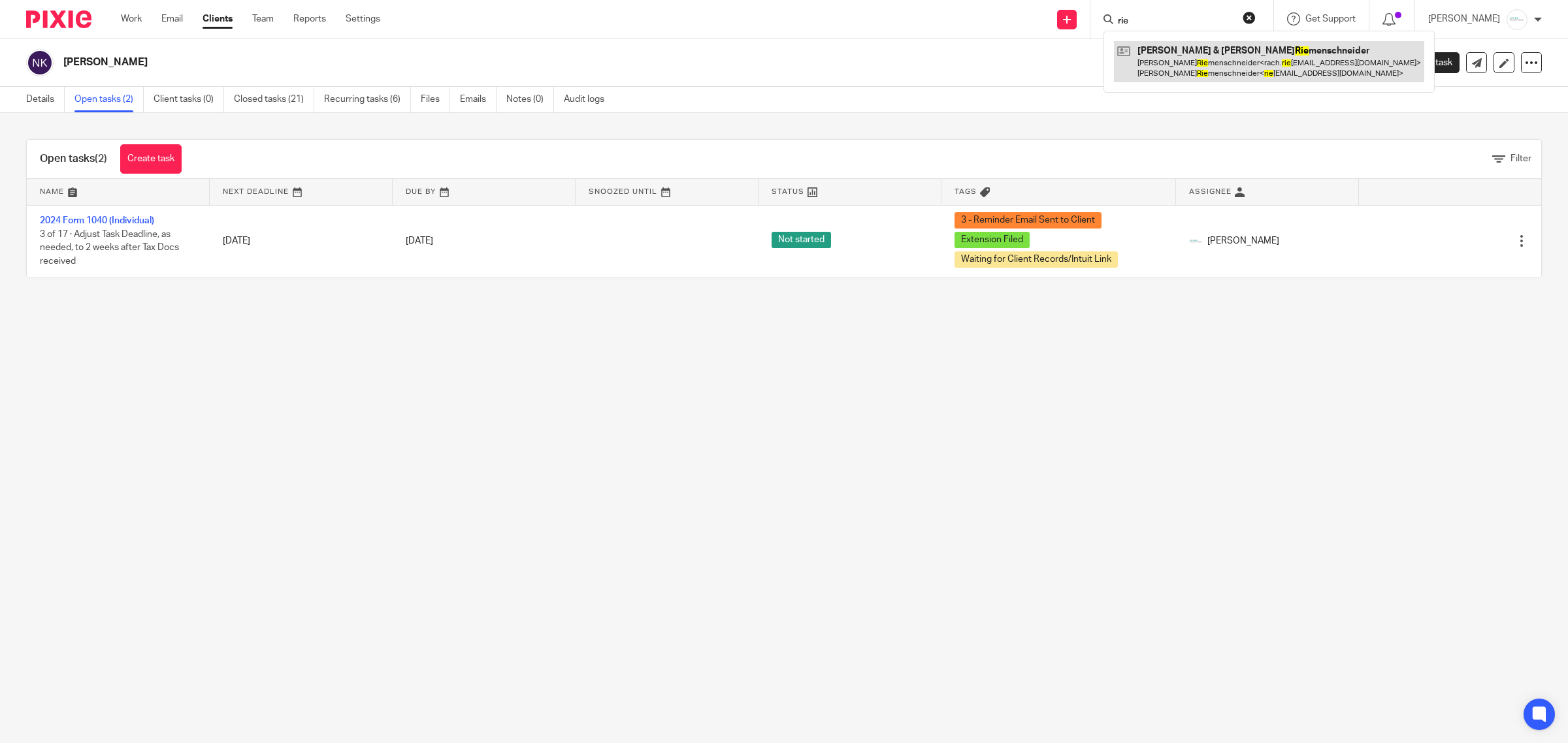
type input "rie"
click at [1258, 77] on link at bounding box center [1269, 61] width 310 height 40
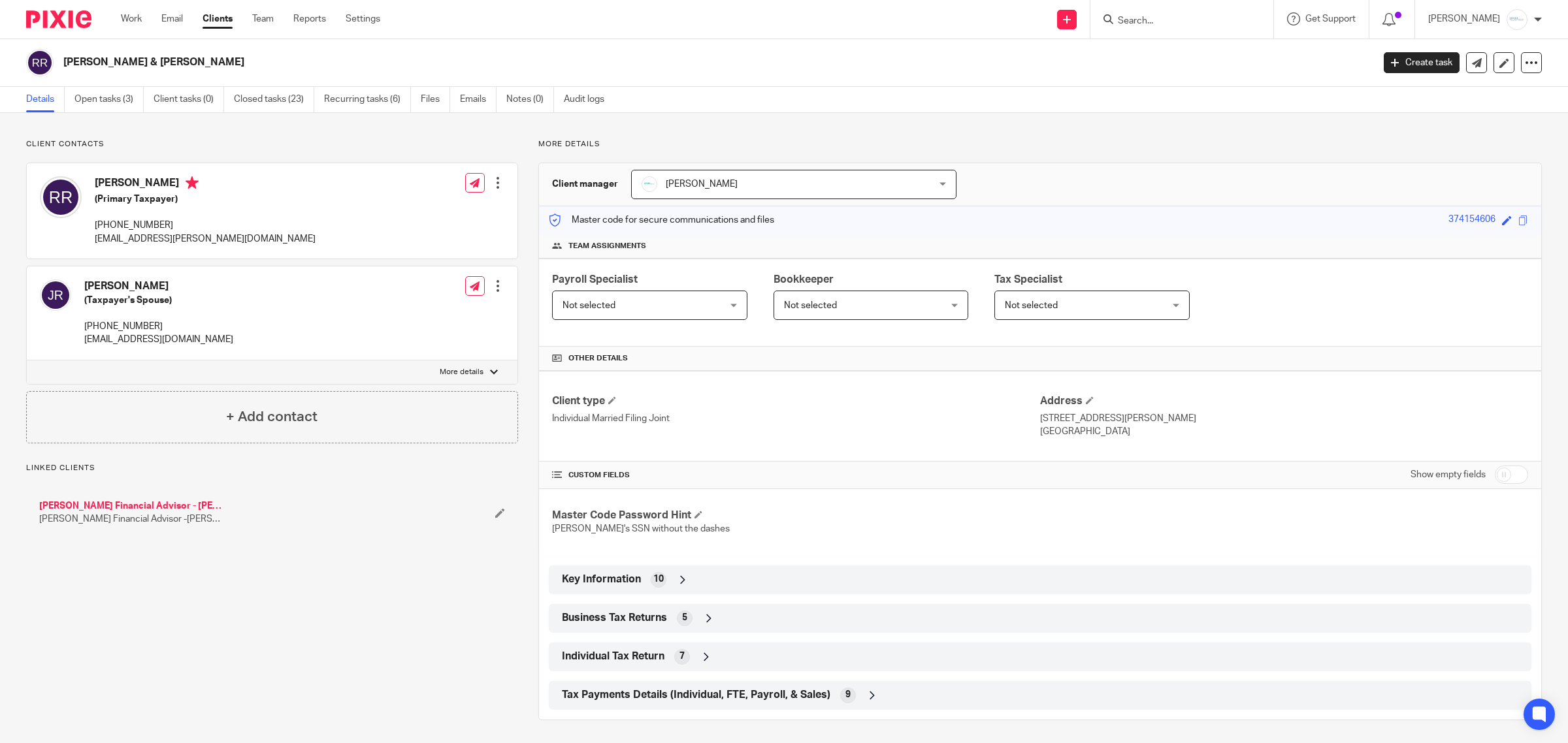
click at [102, 108] on link "Open tasks (3)" at bounding box center [109, 99] width 69 height 25
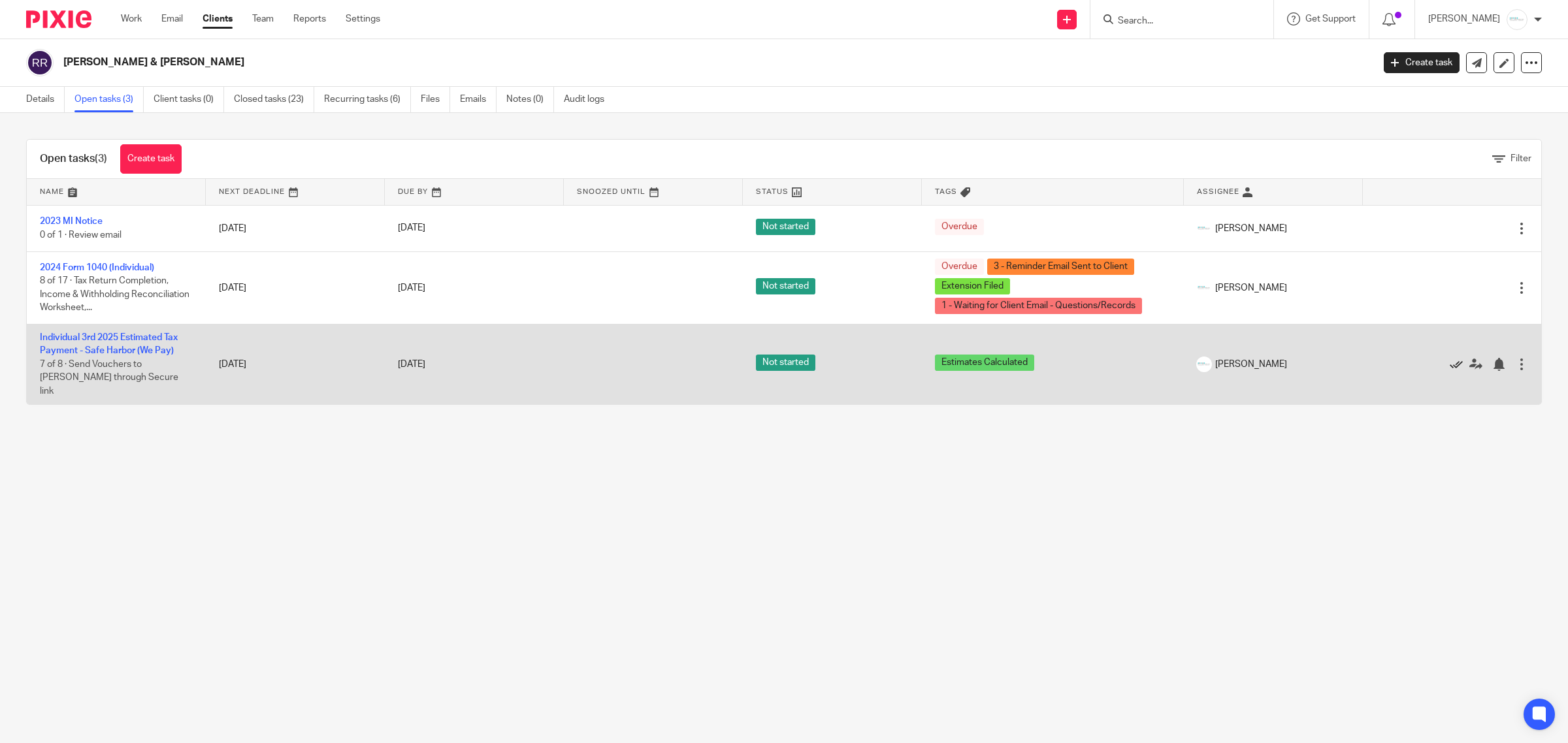
click at [1449, 358] on icon at bounding box center [1456, 365] width 13 height 13
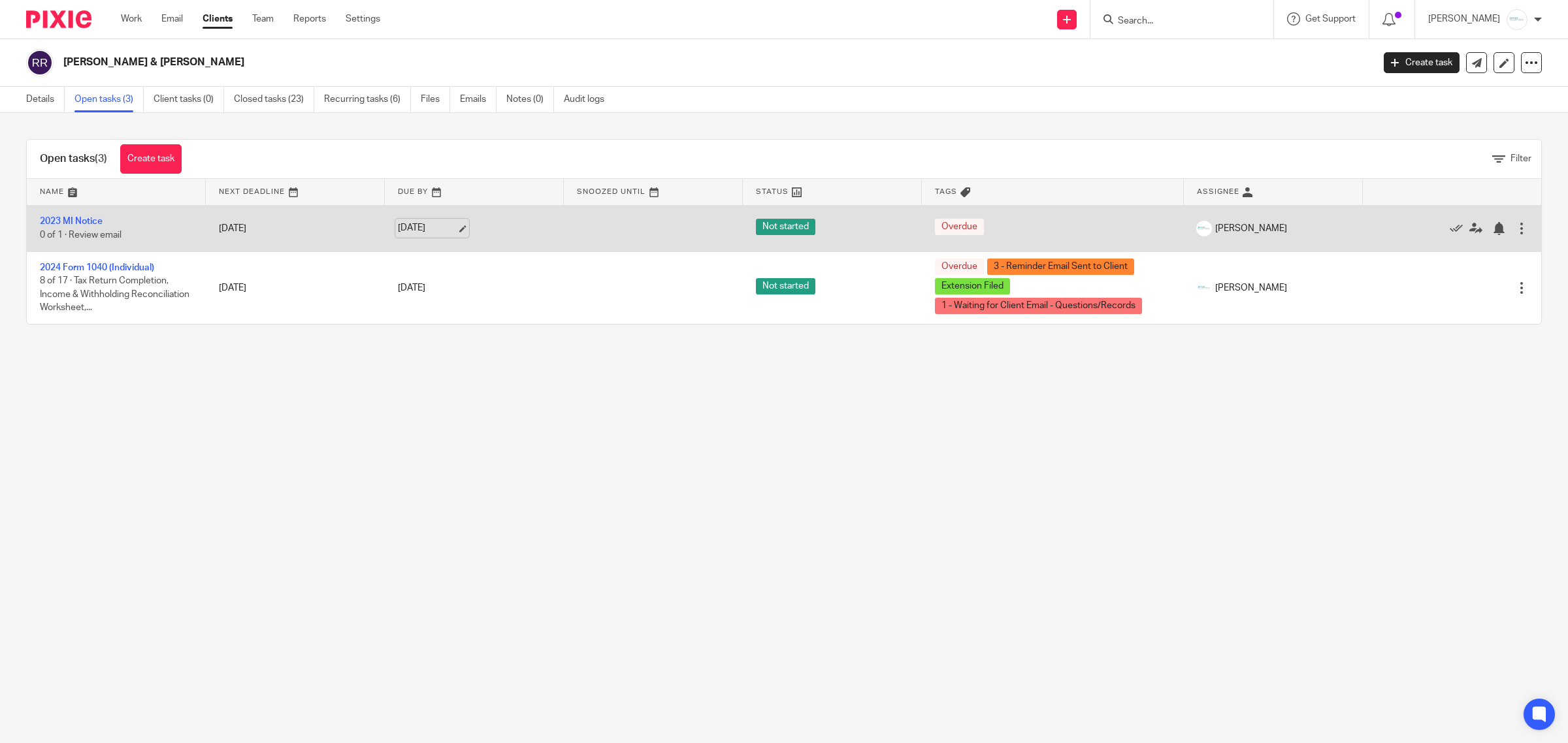
click at [446, 230] on link "[DATE]" at bounding box center [427, 228] width 59 height 13
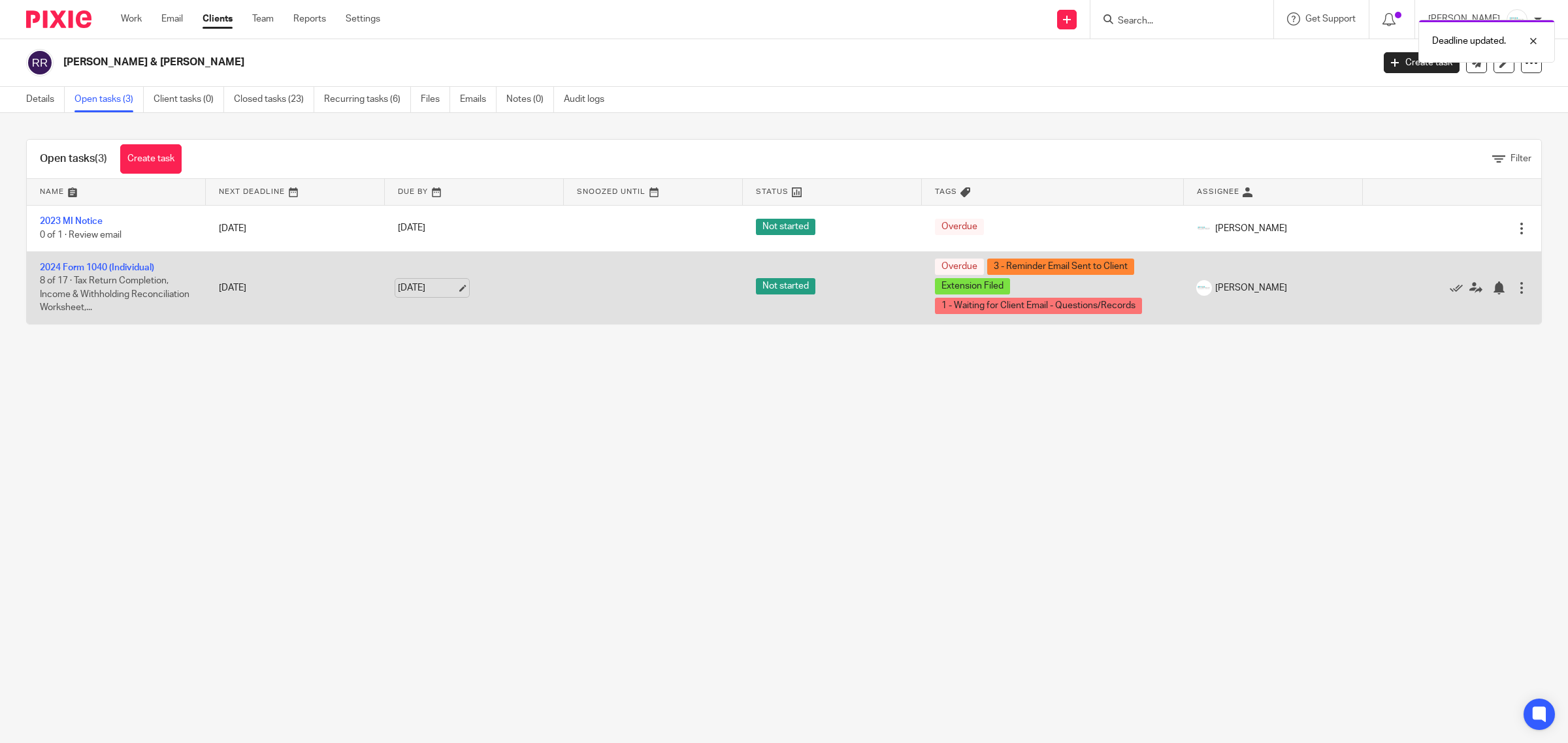
click at [442, 291] on link "[DATE]" at bounding box center [427, 288] width 59 height 13
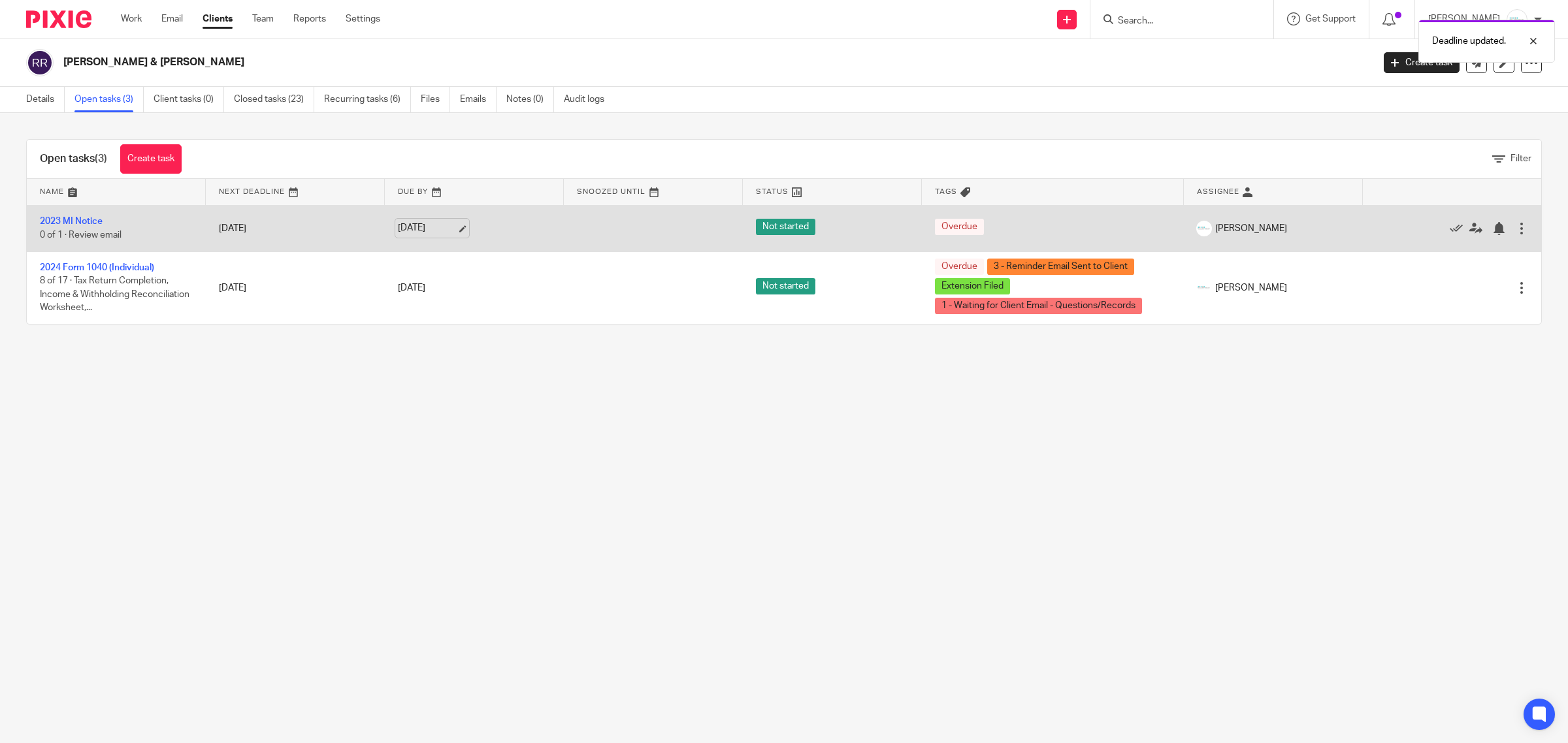
click at [441, 234] on link "[DATE]" at bounding box center [427, 228] width 59 height 13
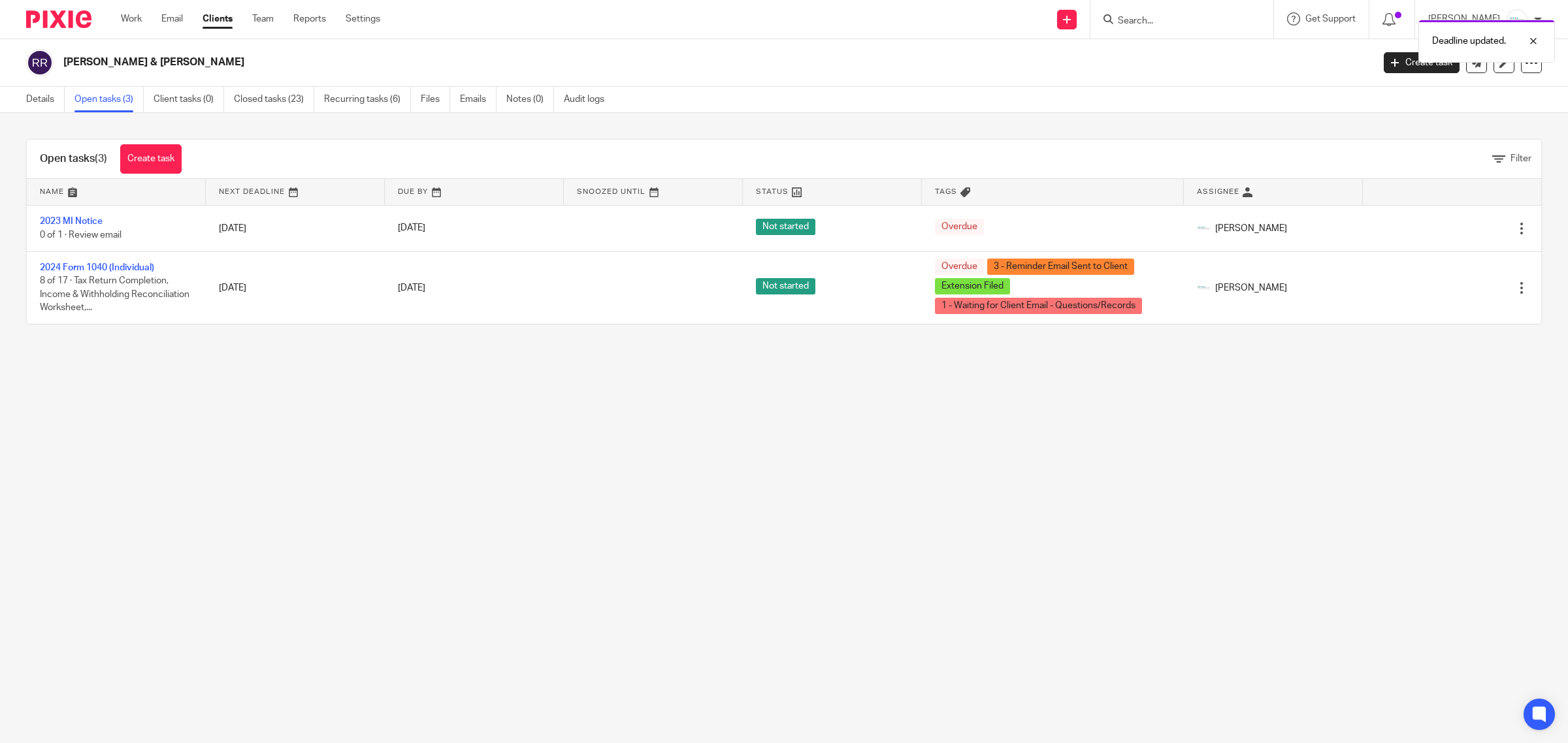
click at [779, 482] on main "[PERSON_NAME] & [PERSON_NAME] Create task Export data Merge Archive client Dele…" at bounding box center [784, 372] width 1568 height 743
click at [1131, 22] on div "Deadline updated. Deadline updated." at bounding box center [1169, 63] width 771 height 99
click at [1164, 24] on div "Deadline updated." at bounding box center [1169, 38] width 771 height 50
click at [1533, 40] on div at bounding box center [1523, 41] width 35 height 16
click at [1177, 20] on input "Search" at bounding box center [1175, 22] width 118 height 12
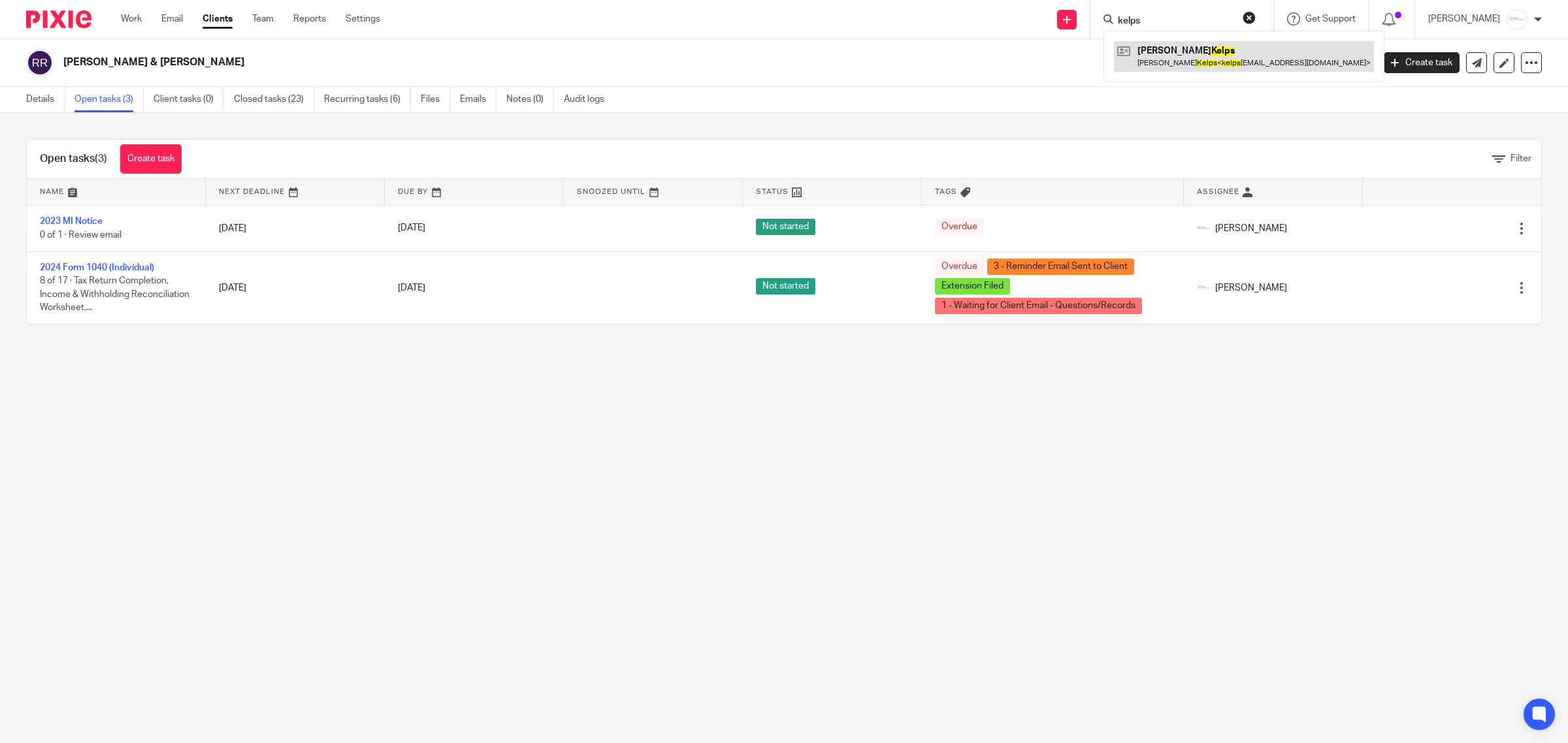
type input "kelps"
click at [1196, 55] on link at bounding box center [1243, 56] width 260 height 30
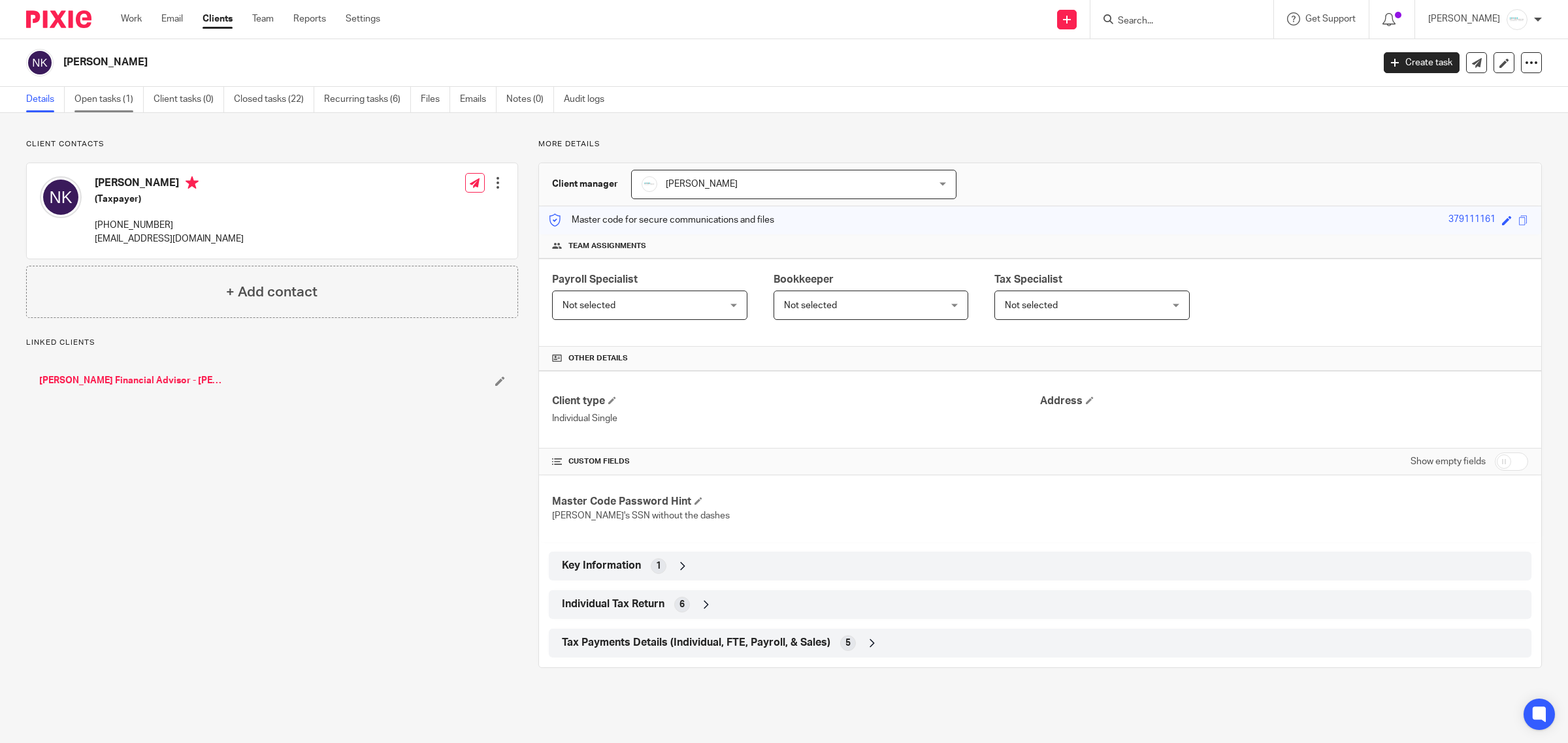
click at [119, 98] on link "Open tasks (1)" at bounding box center [109, 99] width 69 height 25
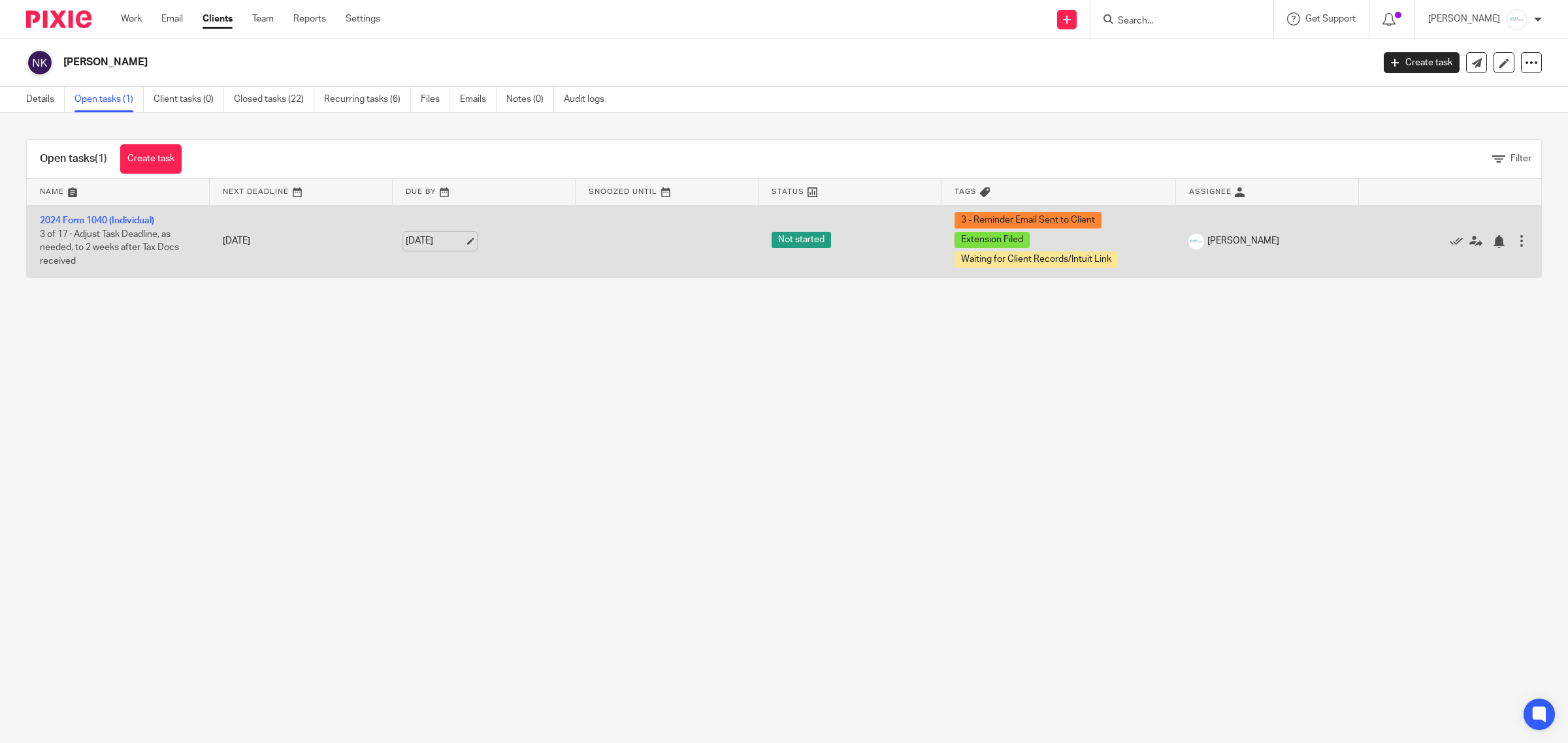
click at [444, 242] on link "[DATE]" at bounding box center [435, 241] width 59 height 13
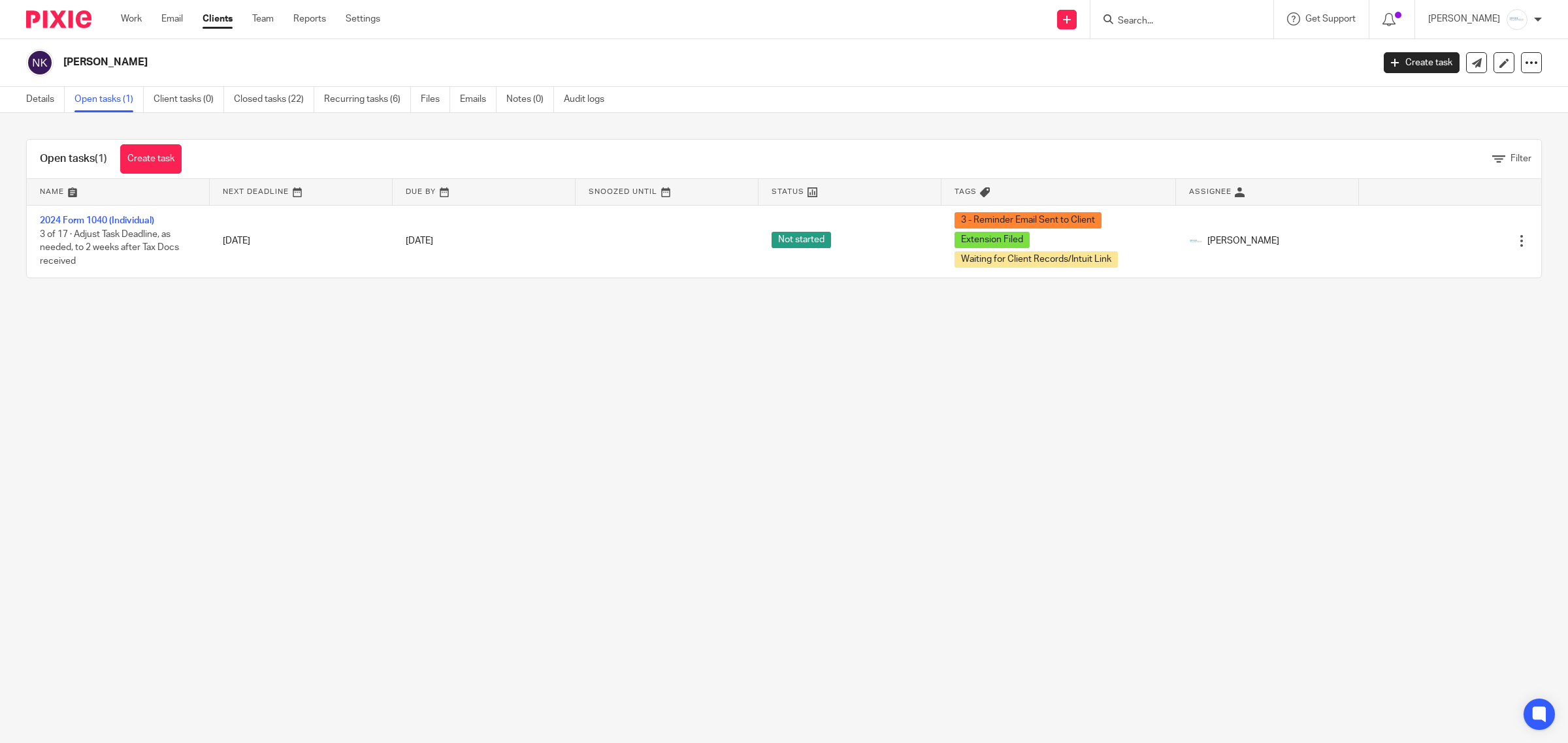
click at [886, 458] on main "Nicole Kelps Create task Export data Merge Archive client Delete client Details…" at bounding box center [784, 372] width 1568 height 743
click at [168, 20] on link "Email" at bounding box center [172, 19] width 22 height 13
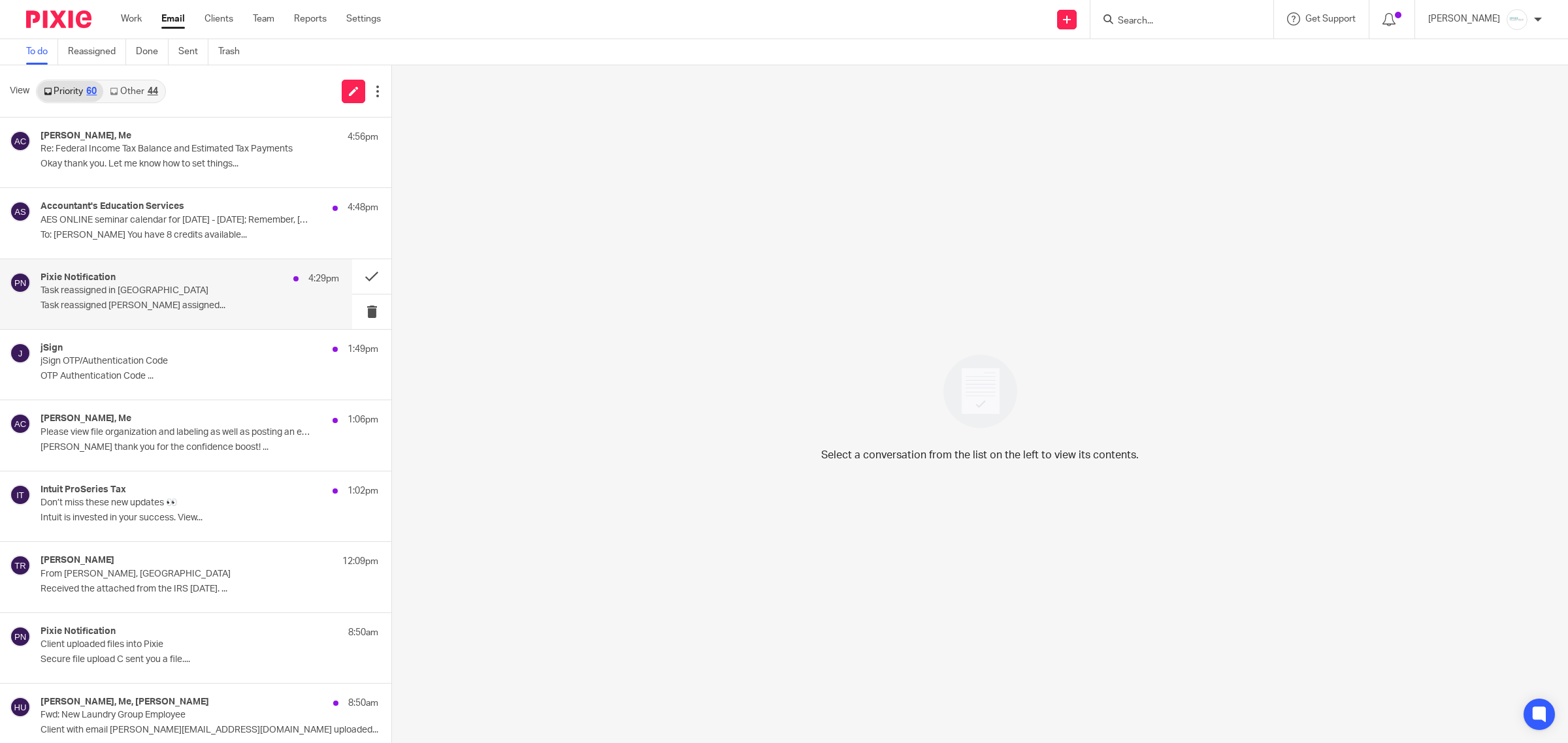
click at [136, 303] on p "Task reassigned [PERSON_NAME] assigned..." at bounding box center [189, 305] width 298 height 11
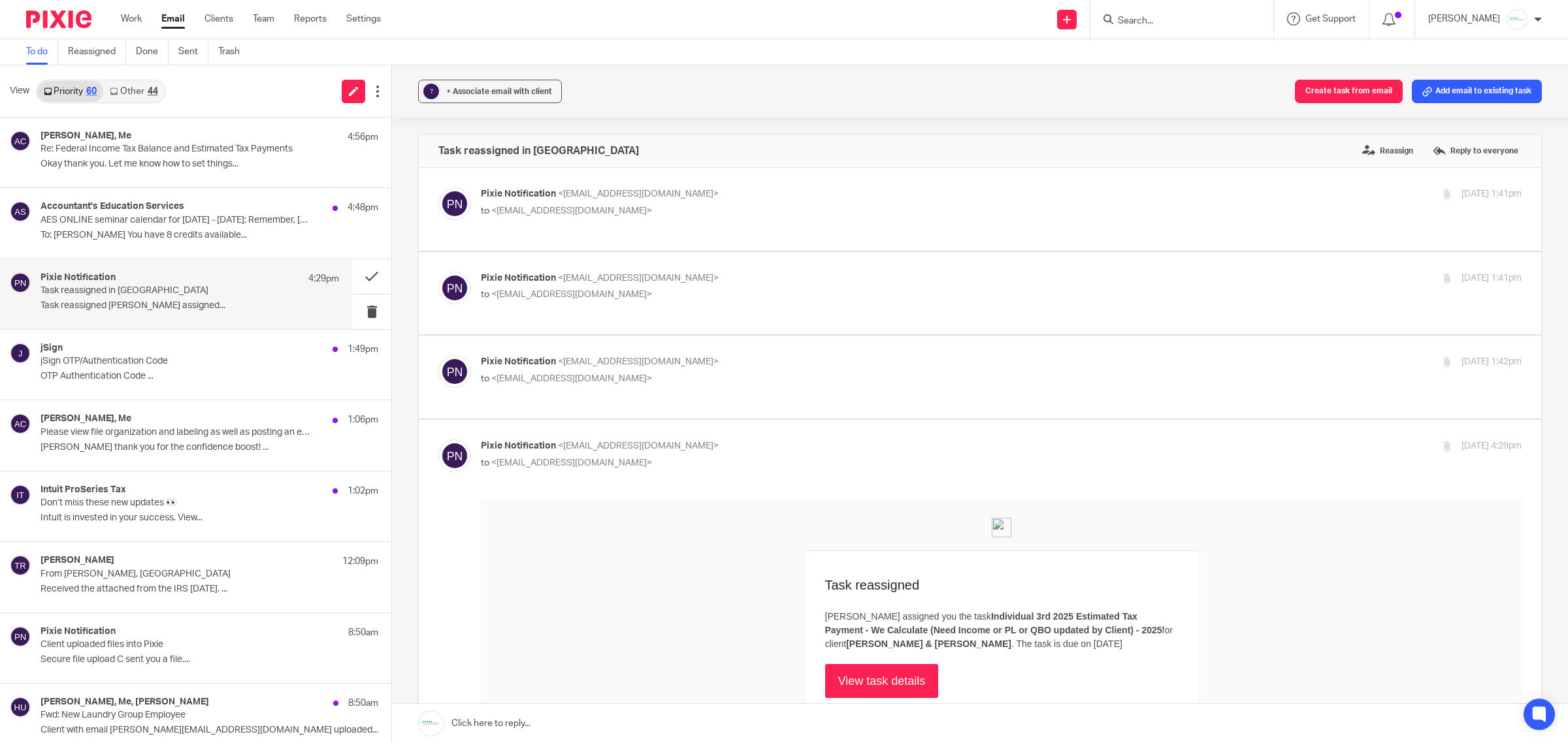
click at [647, 396] on div "Pixie Notification <[EMAIL_ADDRESS][DOMAIN_NAME]> to <[EMAIL_ADDRESS][DOMAIN_NA…" at bounding box center [979, 377] width 1083 height 44
click at [592, 373] on p "to <[EMAIL_ADDRESS][DOMAIN_NAME]>" at bounding box center [827, 379] width 694 height 13
checkbox input "true"
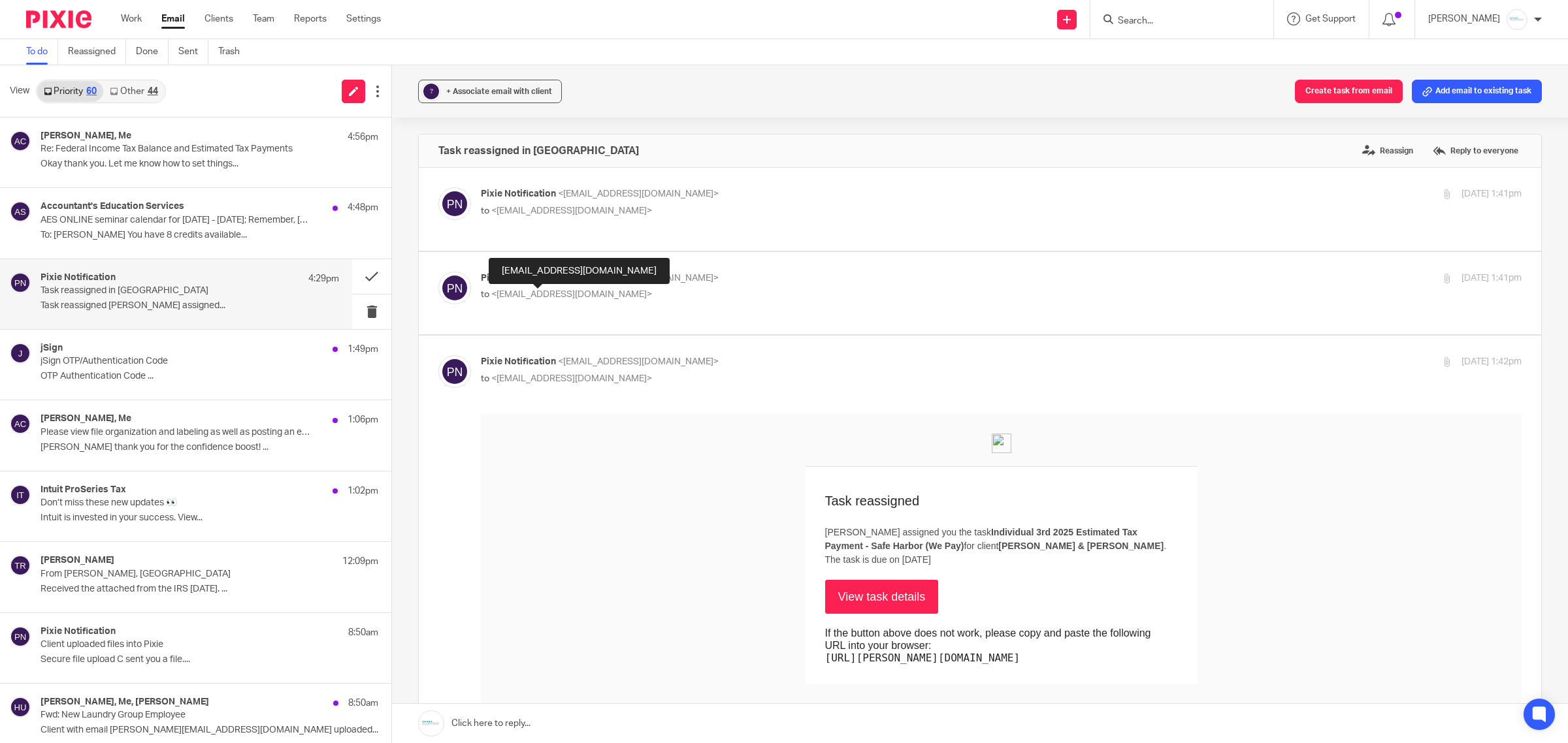
click at [575, 291] on span "<[EMAIL_ADDRESS][DOMAIN_NAME]>" at bounding box center [571, 294] width 161 height 9
checkbox input "true"
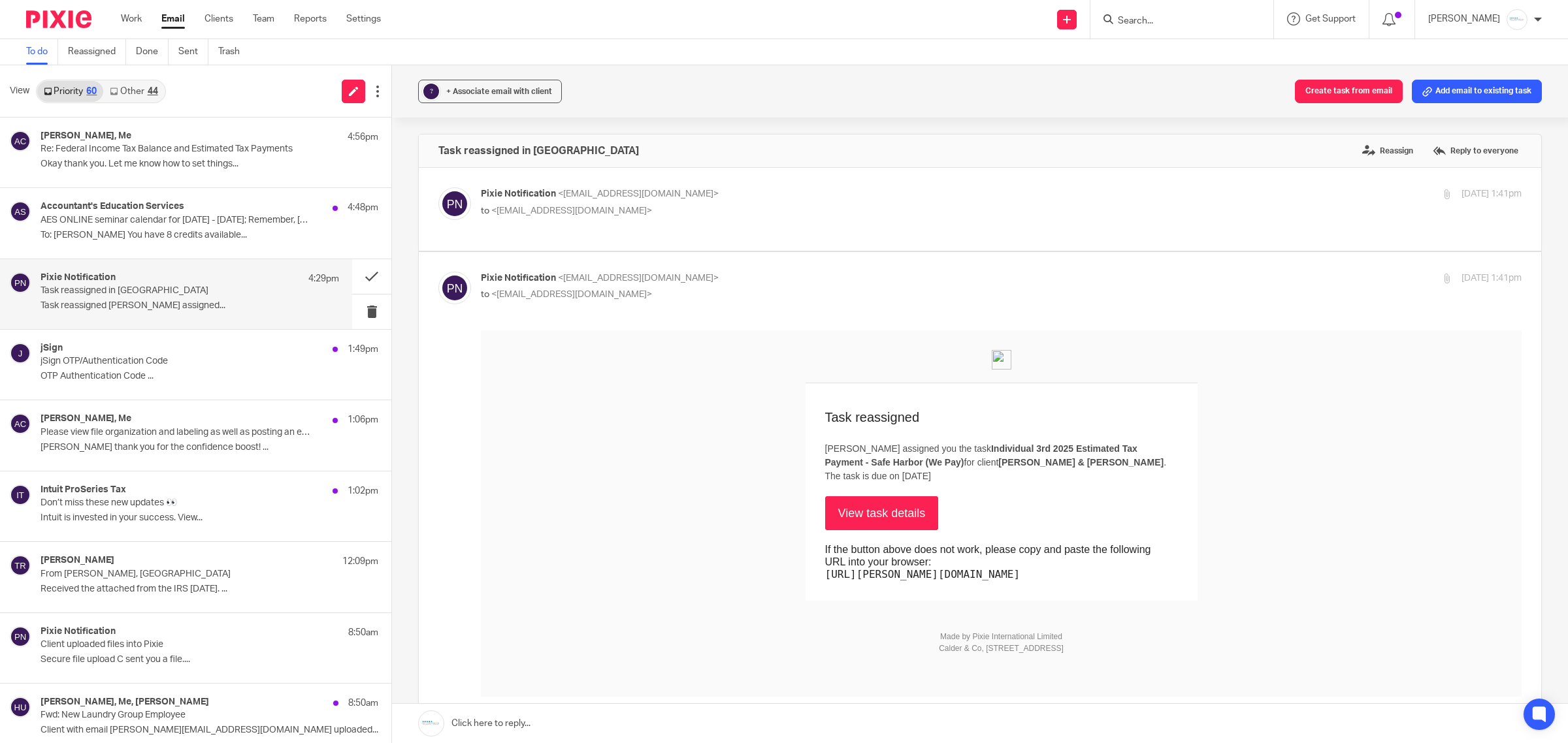
click at [546, 190] on span "Pixie Notification" at bounding box center [518, 193] width 75 height 9
checkbox input "true"
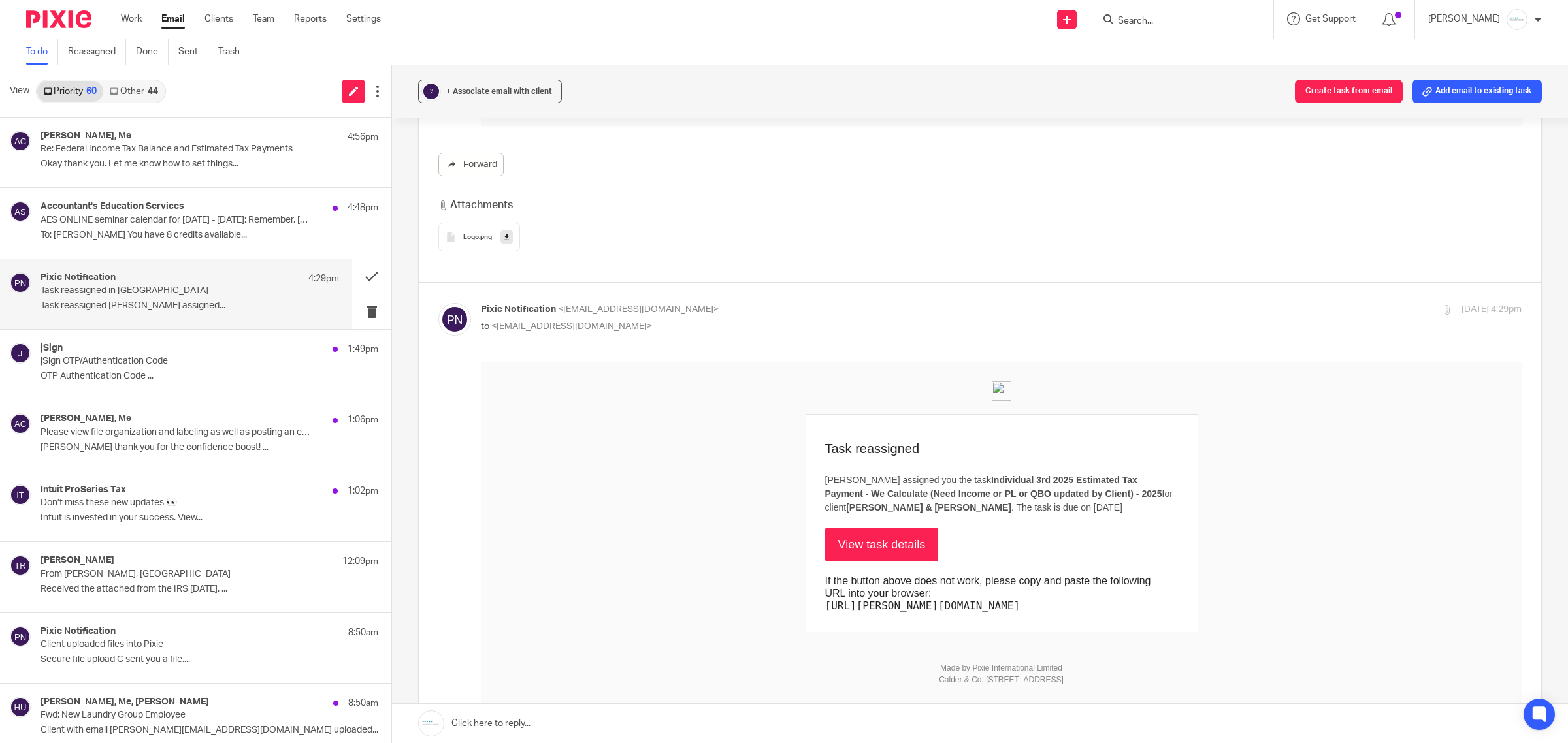
scroll to position [1714, 0]
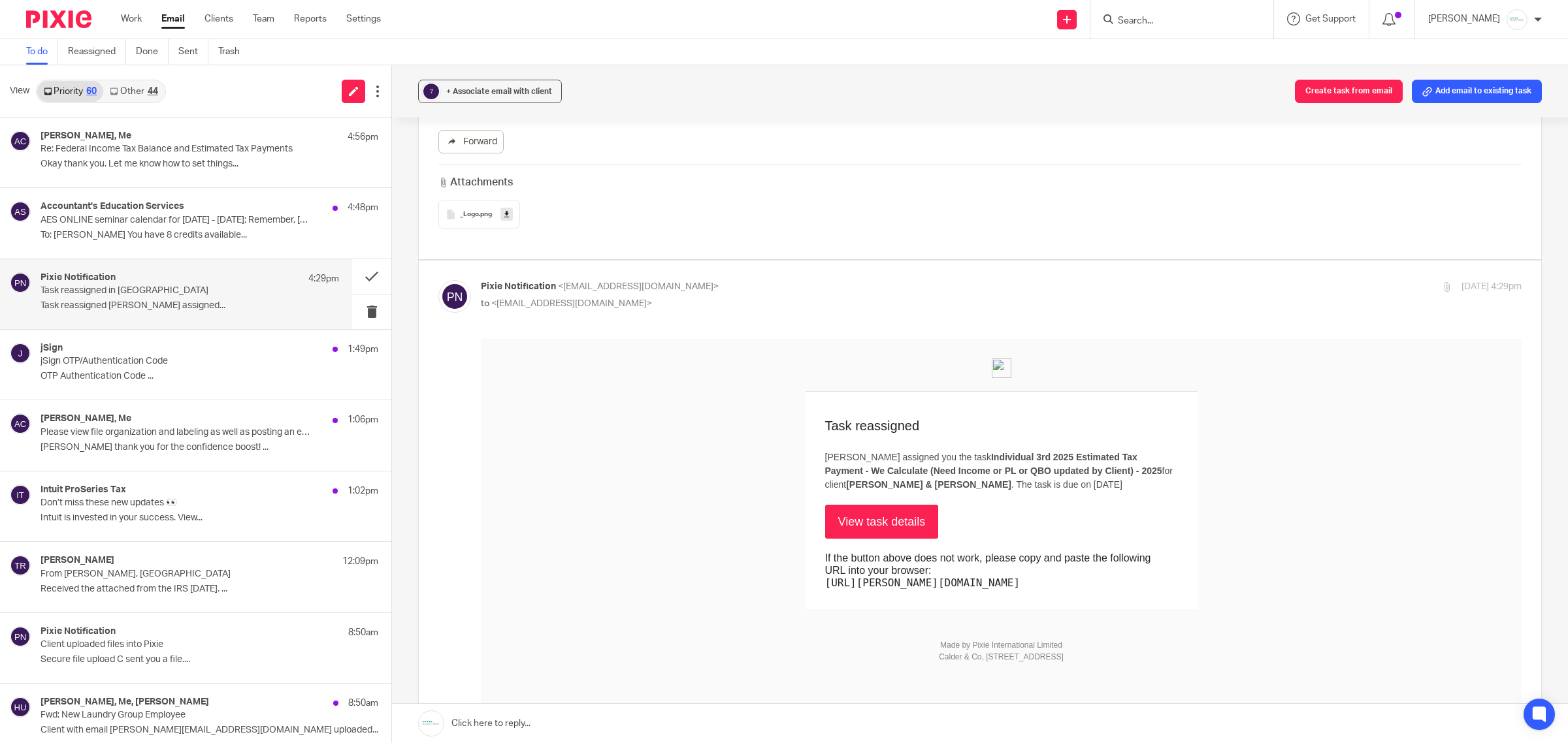
click at [145, 88] on link "Other 44" at bounding box center [134, 91] width 61 height 21
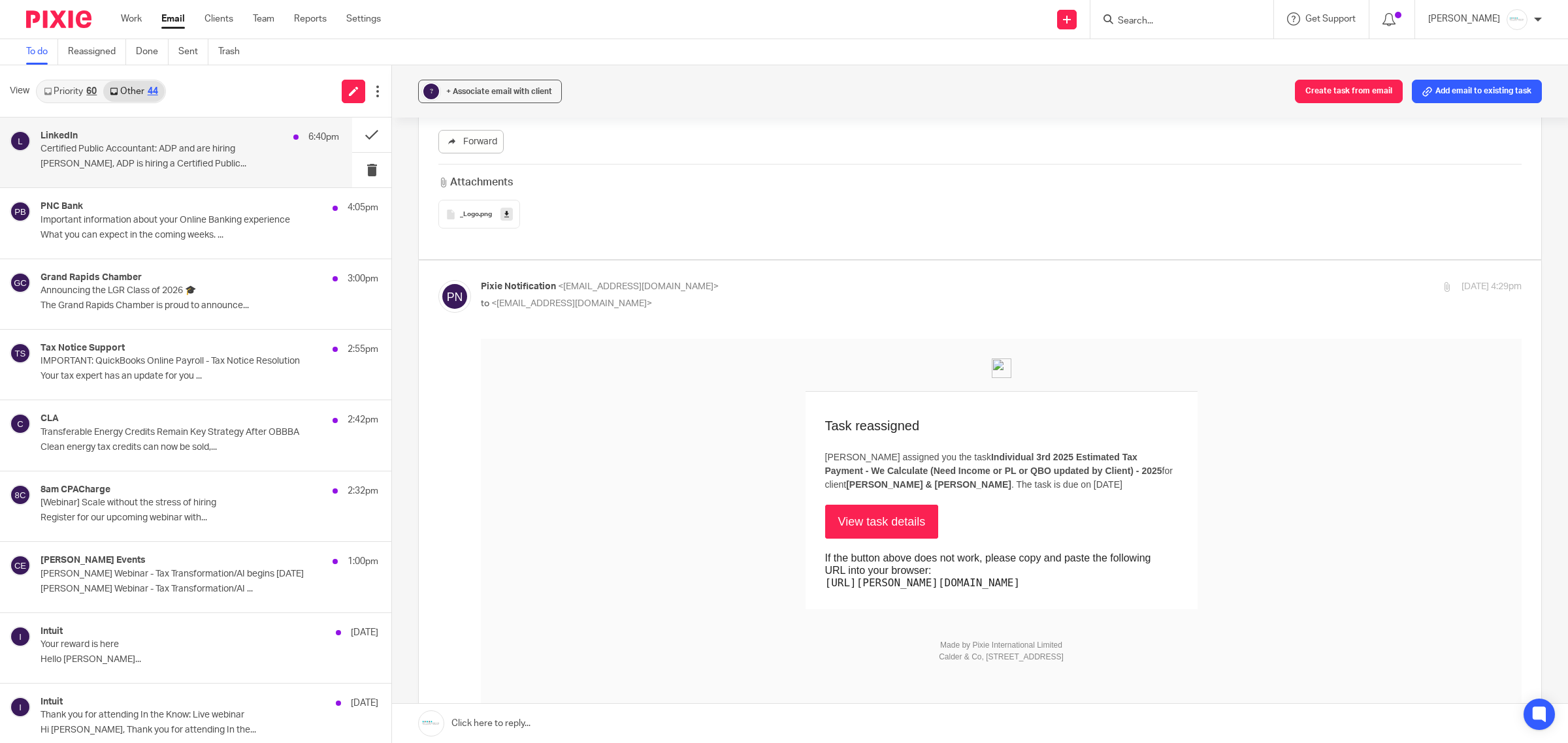
click at [188, 166] on p "[PERSON_NAME], ADP is hiring a Certified Public..." at bounding box center [189, 164] width 298 height 11
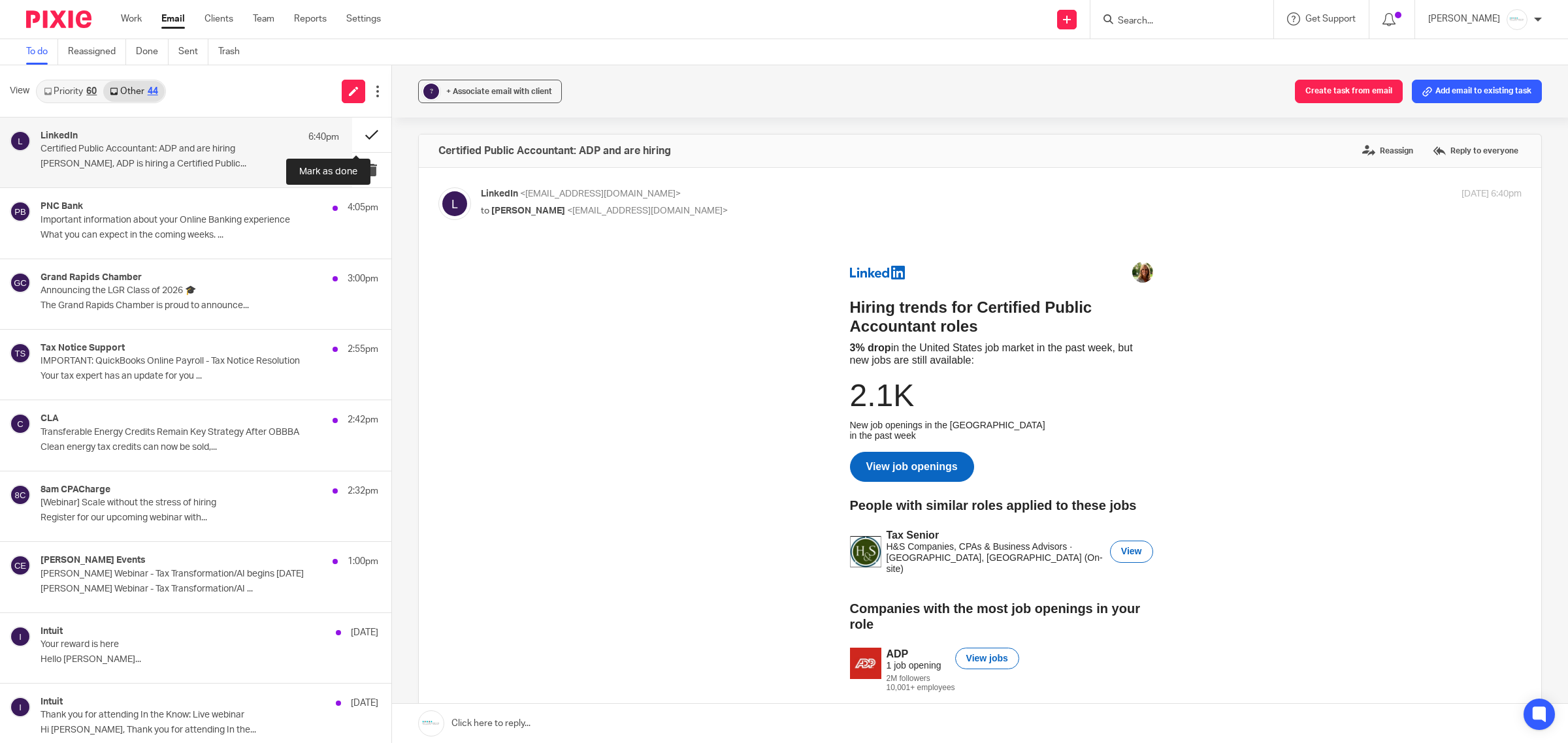
scroll to position [0, 0]
click at [359, 134] on button at bounding box center [372, 134] width 40 height 34
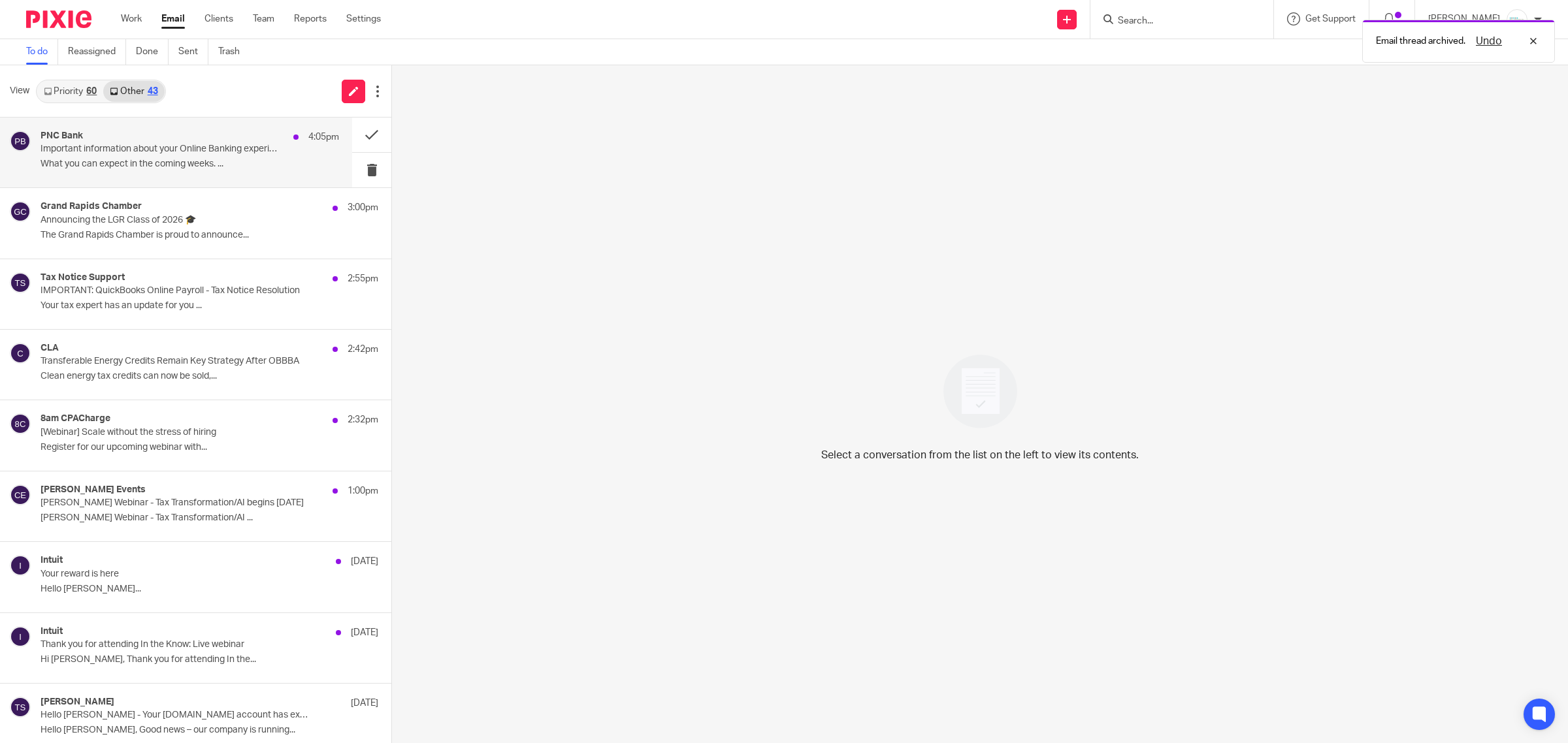
click at [140, 134] on div "PNC Bank 4:05pm" at bounding box center [189, 137] width 298 height 13
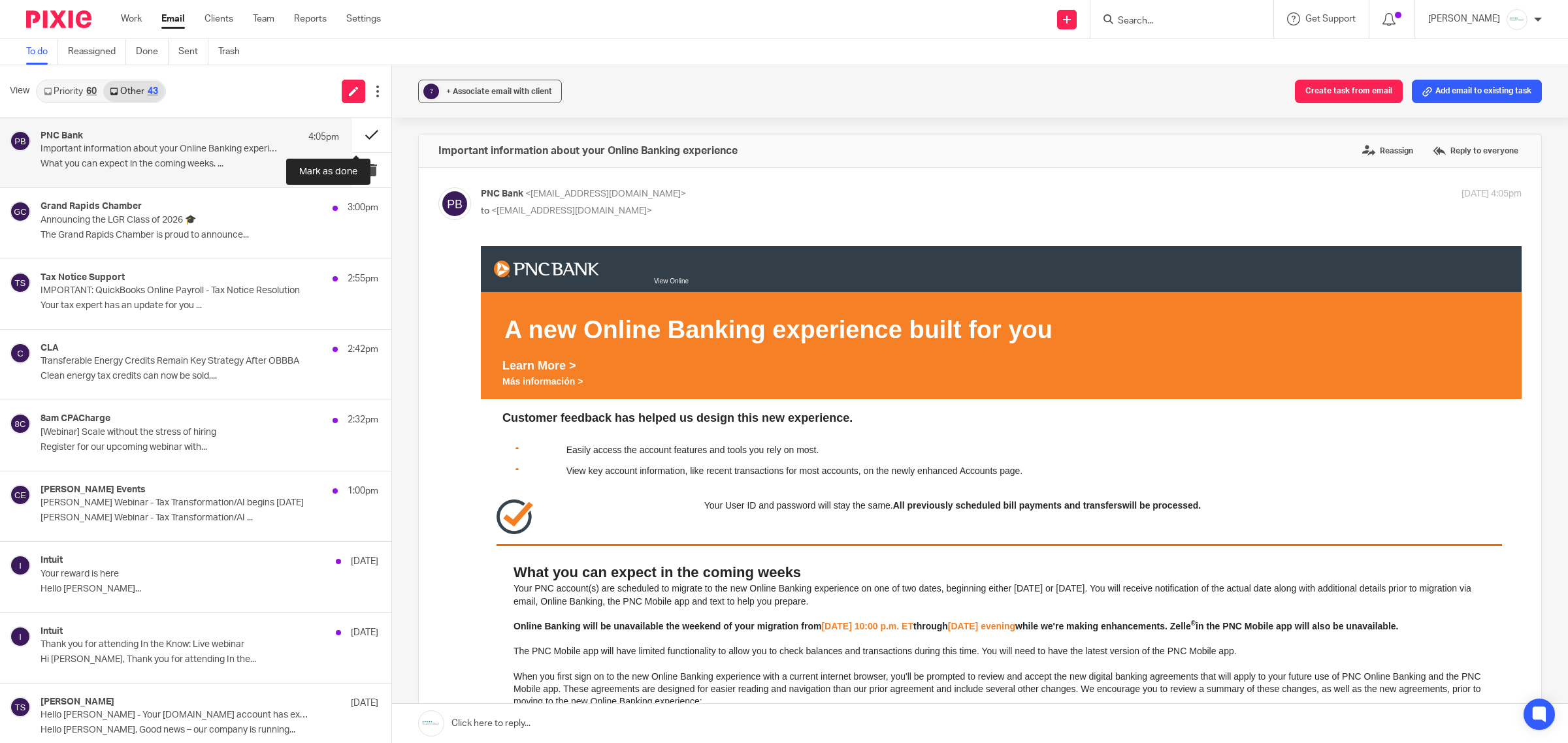
click at [352, 131] on button at bounding box center [372, 134] width 40 height 34
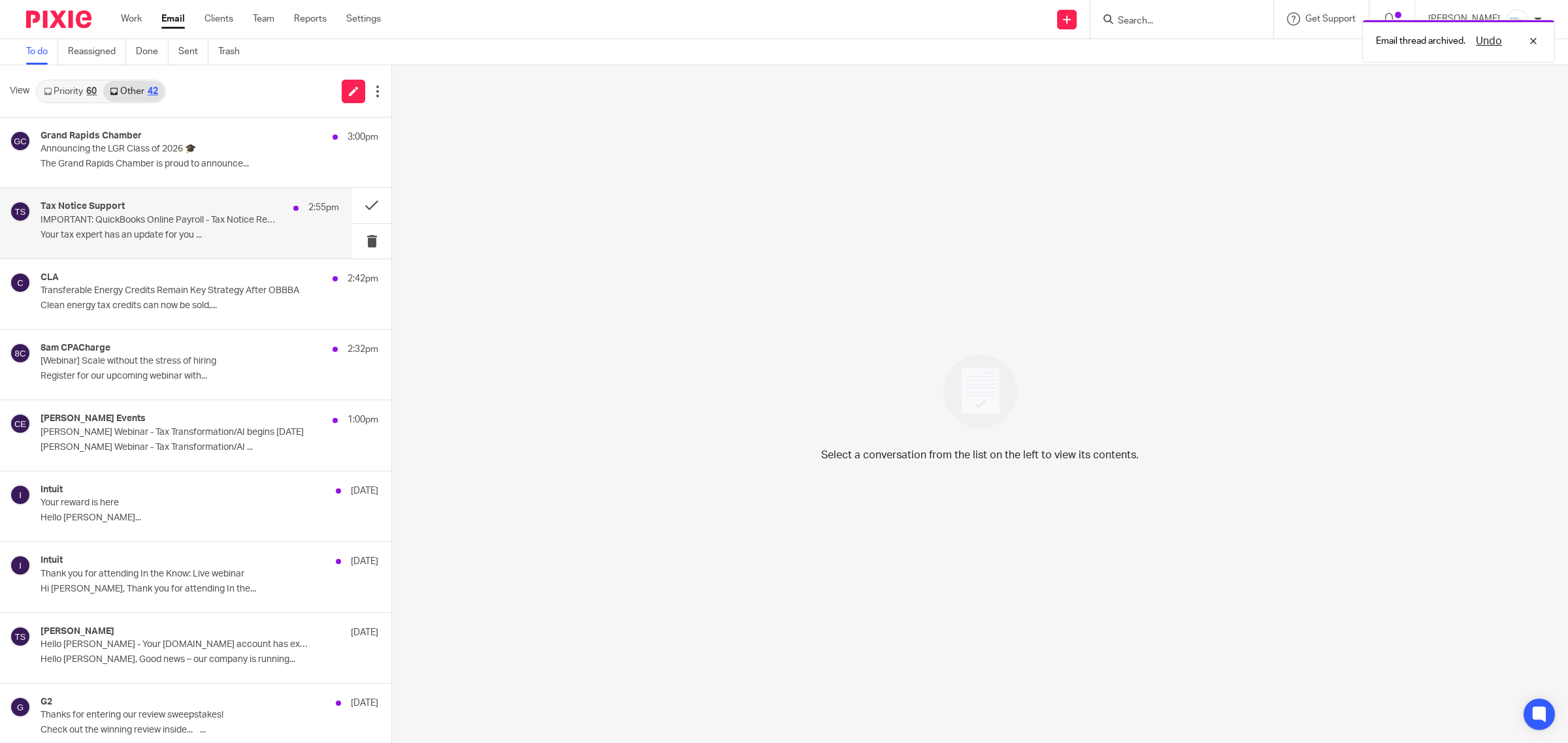
click at [203, 225] on p "IMPORTANT: QuickBooks Online Payroll - Tax Notice Resolution" at bounding box center [160, 220] width 239 height 11
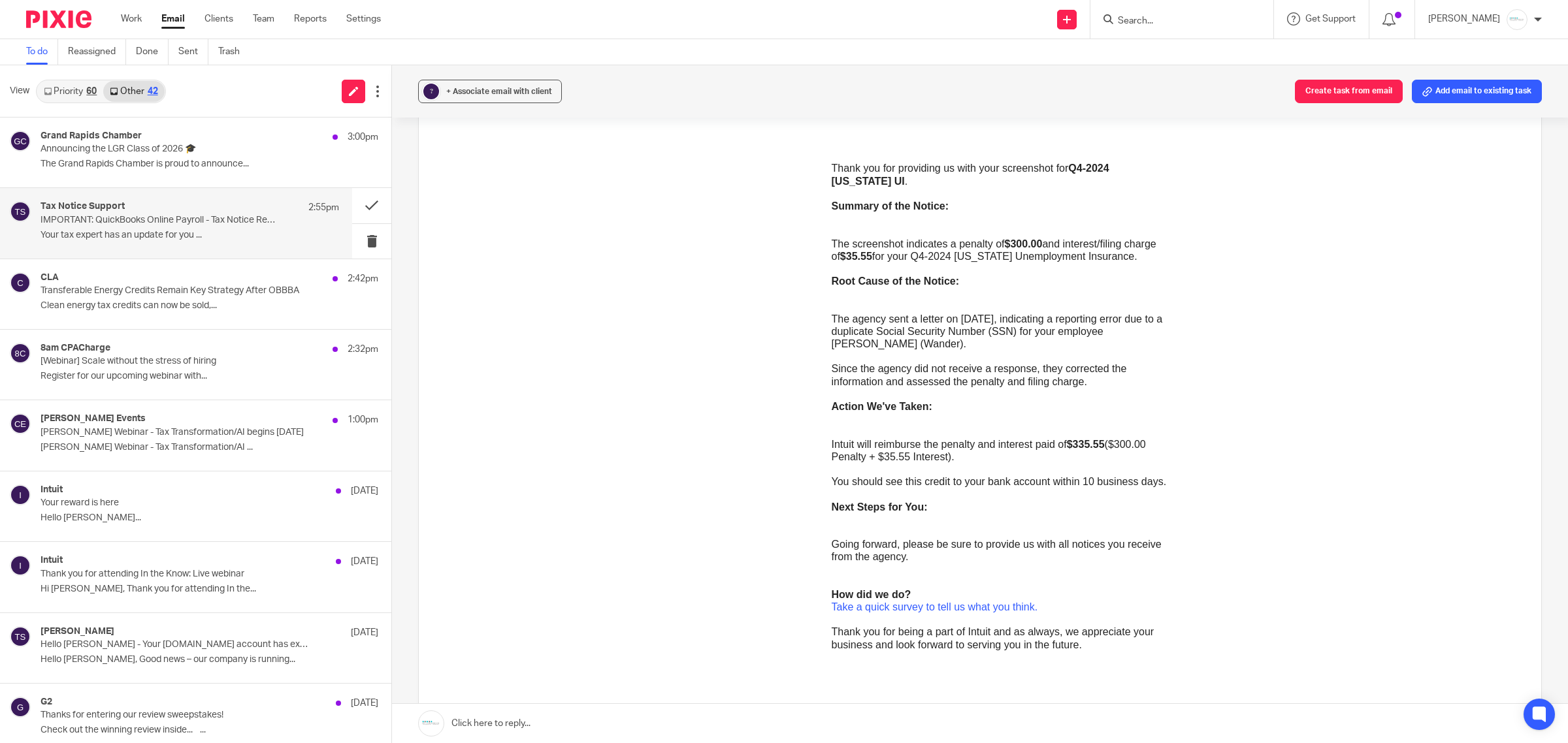
scroll to position [326, 0]
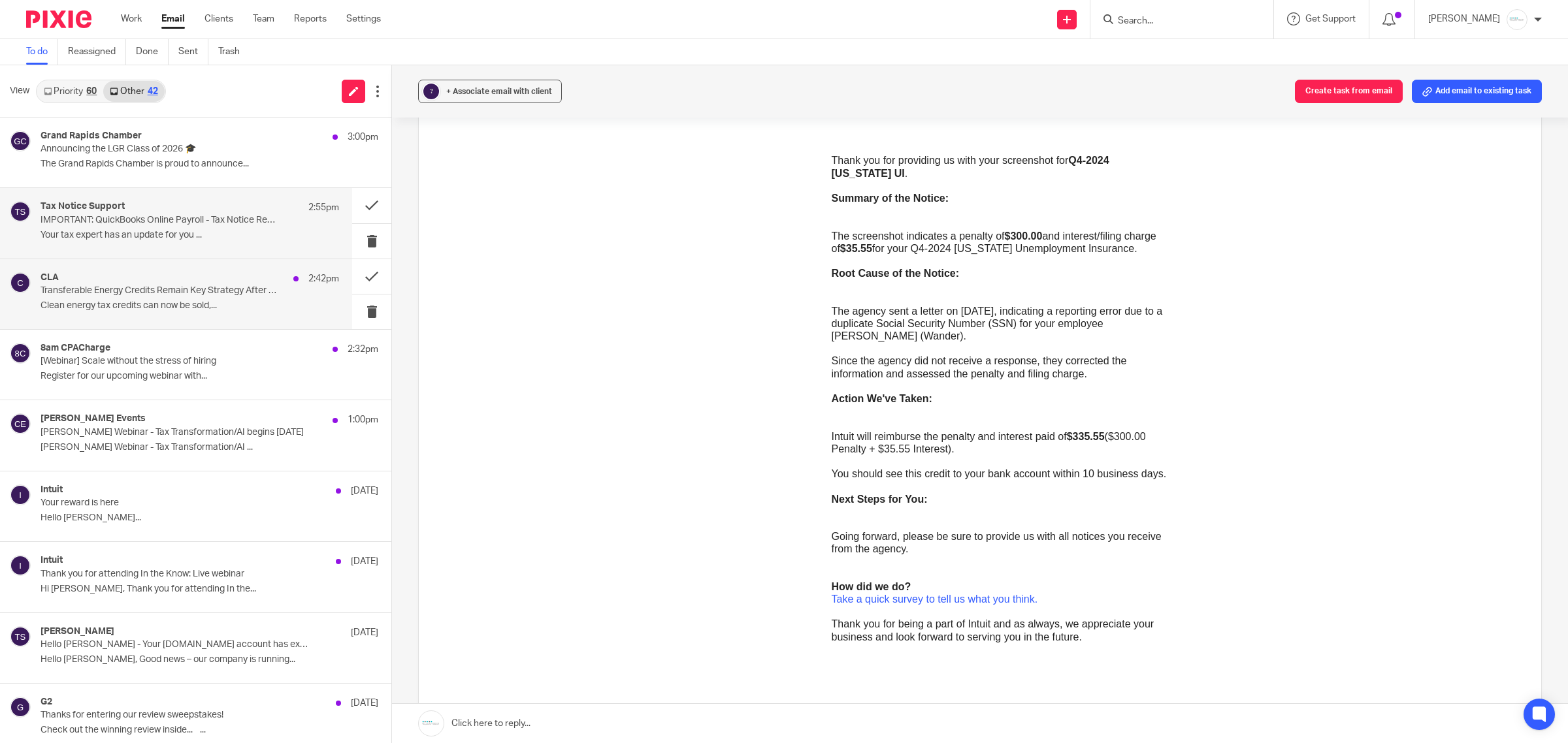
click at [136, 284] on div "CLA 2:42pm" at bounding box center [189, 279] width 298 height 13
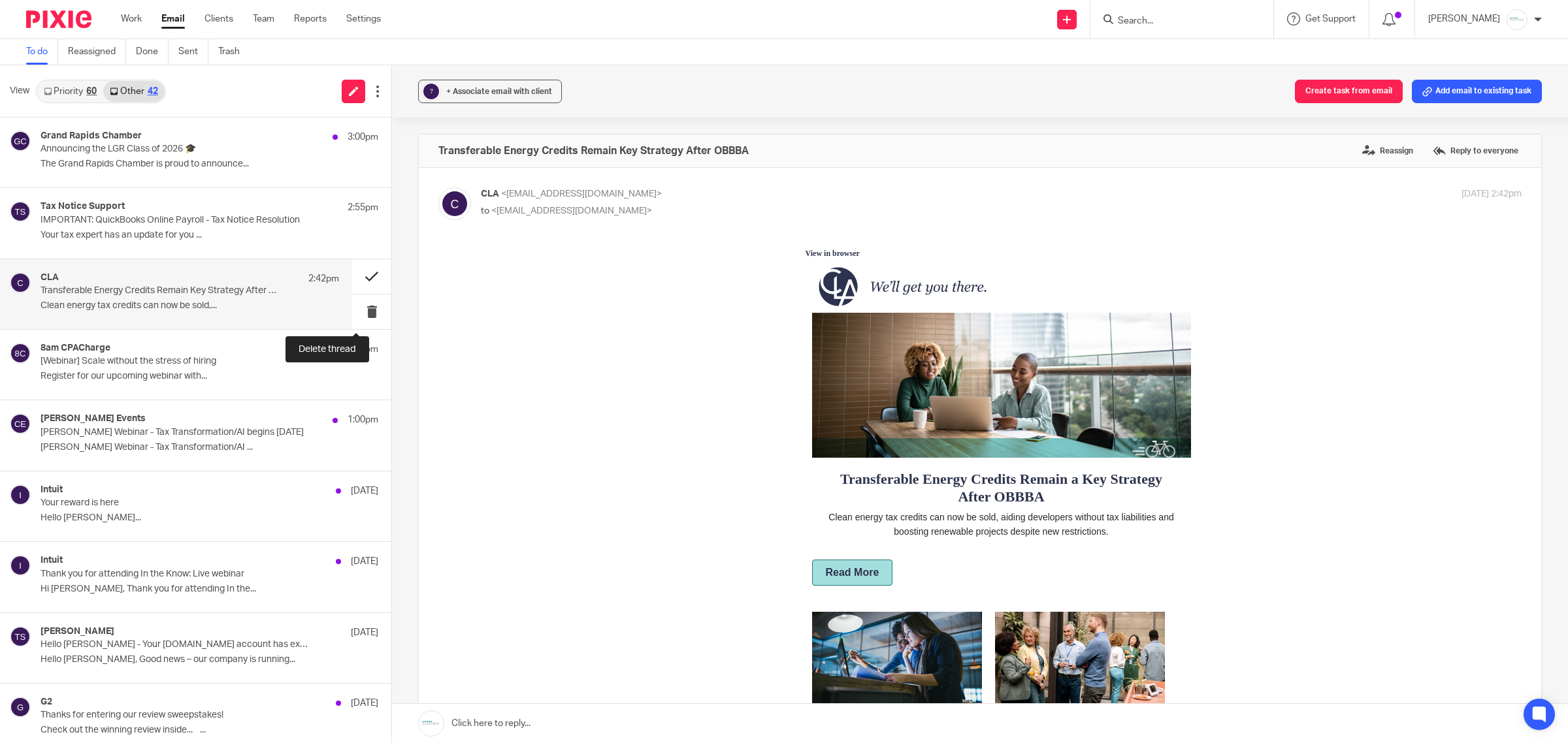
scroll to position [0, 0]
click at [356, 277] on button at bounding box center [372, 276] width 40 height 34
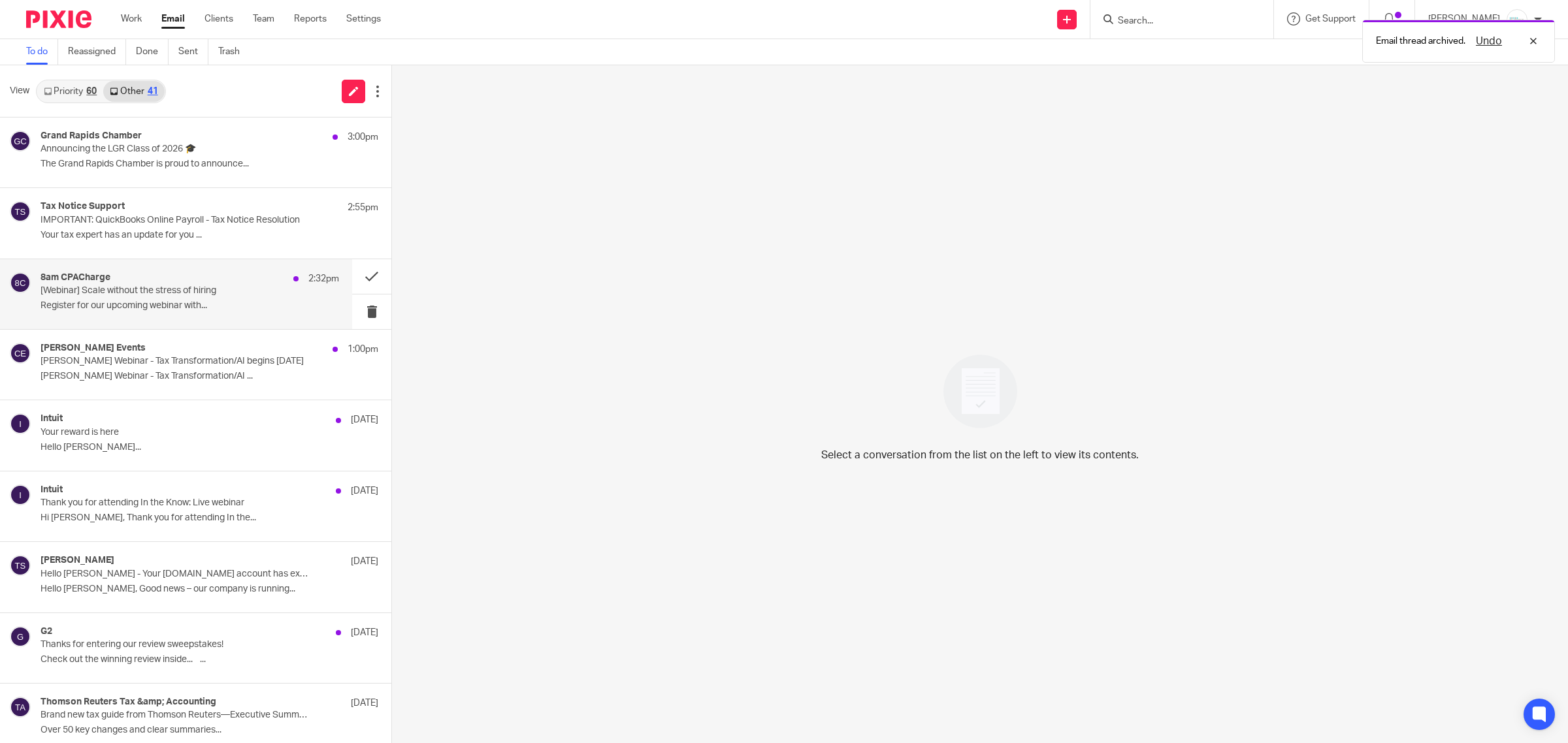
click at [197, 306] on p "Register for our upcoming webinar with..." at bounding box center [189, 305] width 298 height 11
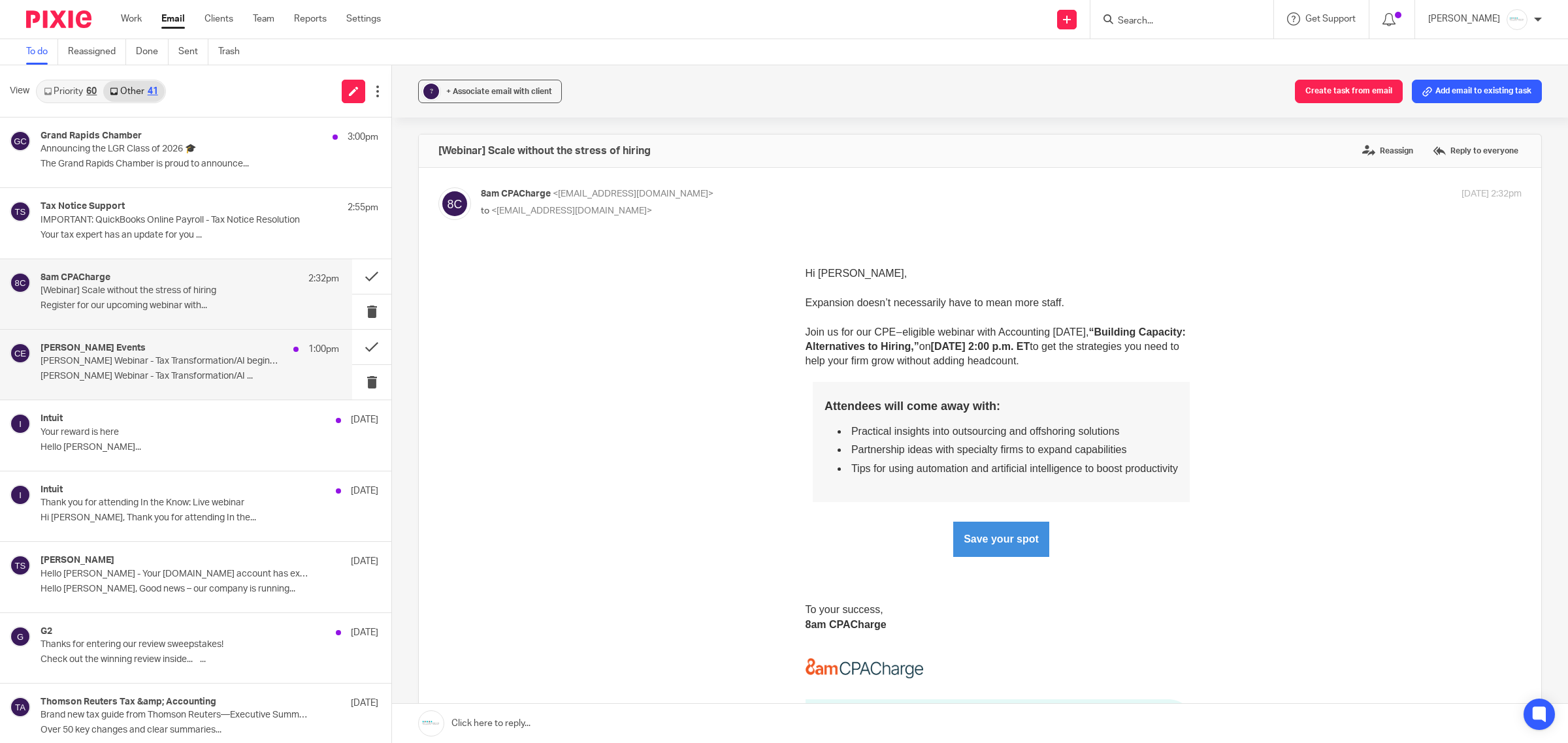
click at [155, 379] on p "[PERSON_NAME] Webinar - Tax Transformation/AI ..." at bounding box center [189, 376] width 298 height 11
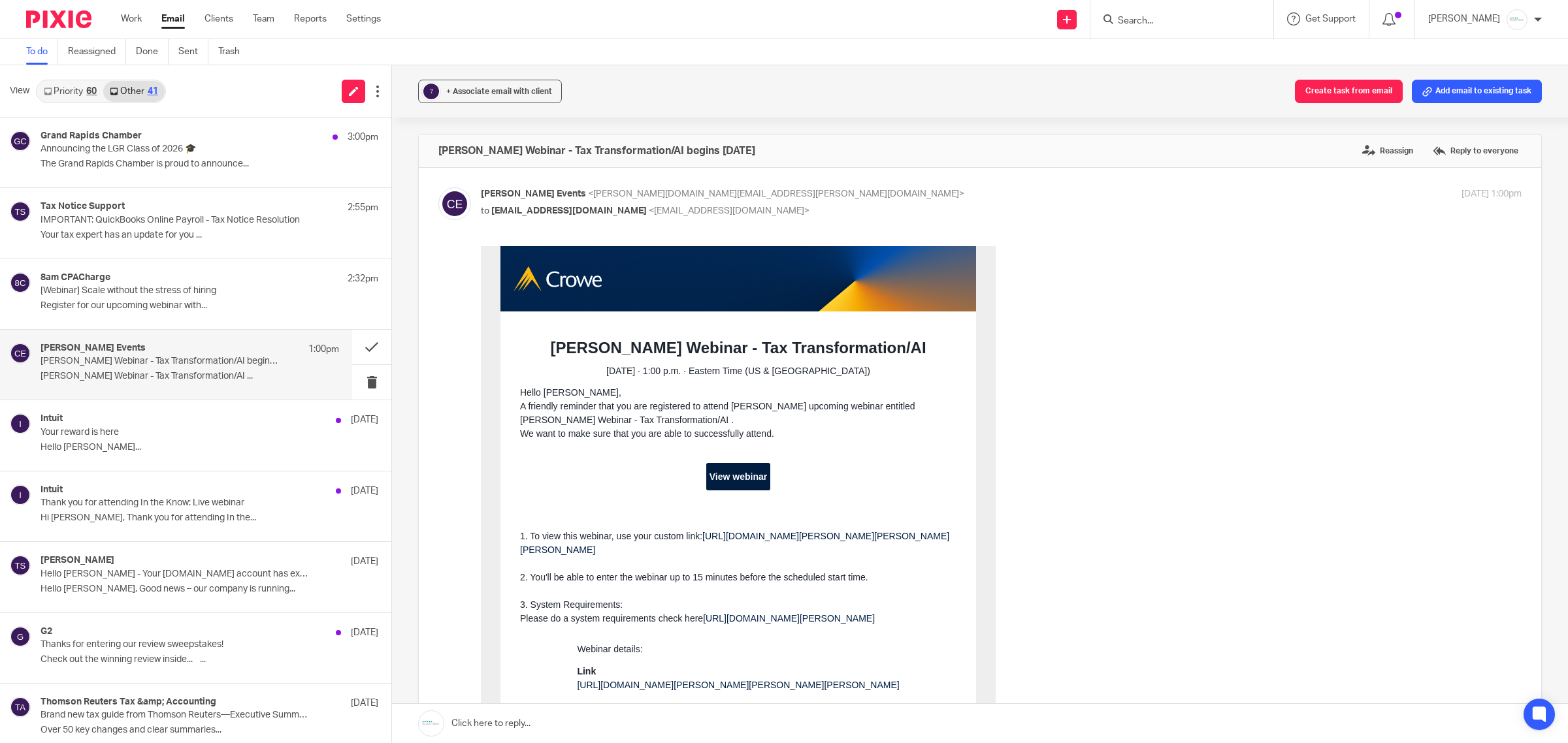
click at [59, 90] on link "Priority 60" at bounding box center [70, 91] width 66 height 21
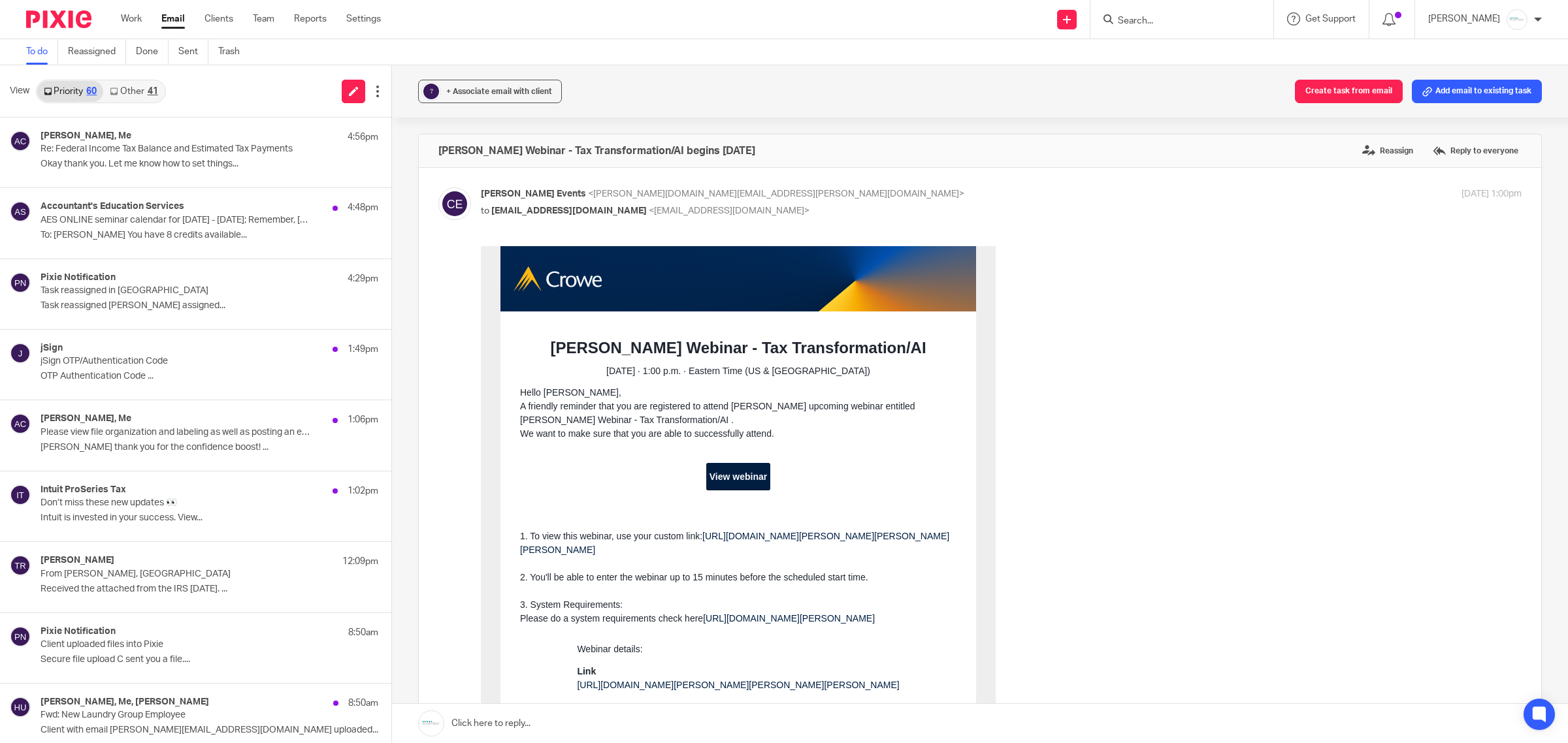
click at [142, 100] on link "Other 41" at bounding box center [134, 91] width 61 height 21
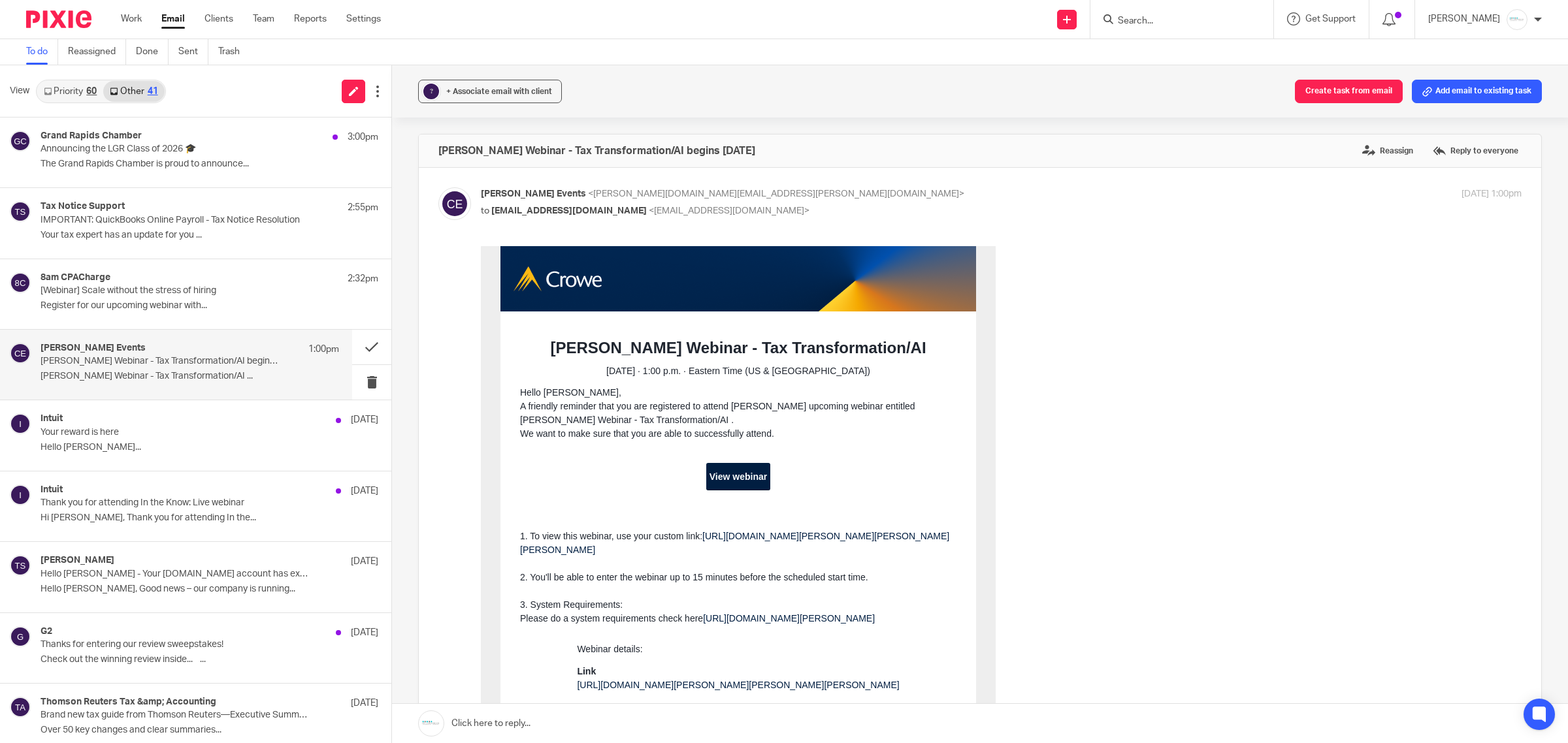
click at [142, 151] on p "Announcing the LGR Class of 2026 🎓" at bounding box center [176, 149] width 271 height 11
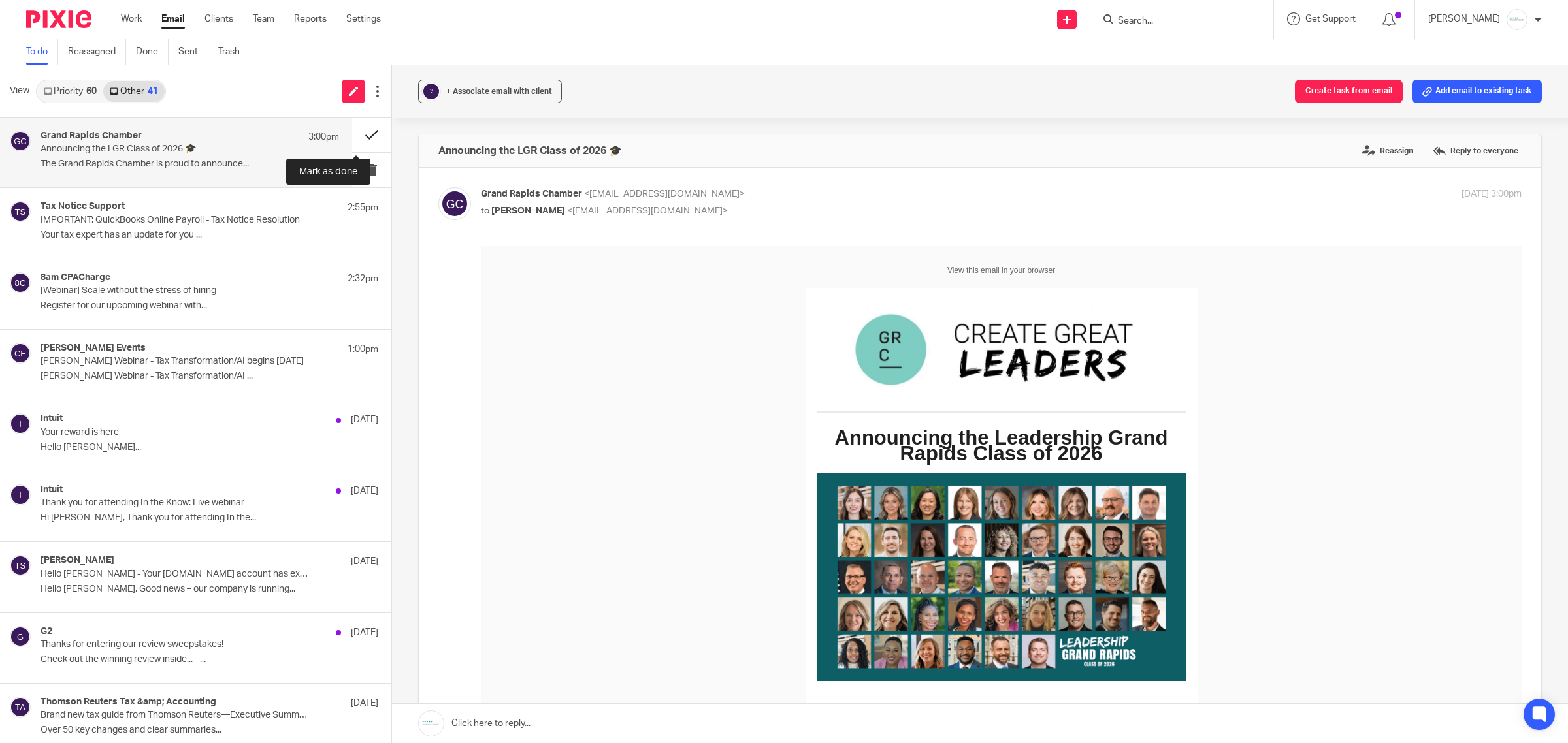
click at [357, 140] on button at bounding box center [372, 134] width 40 height 34
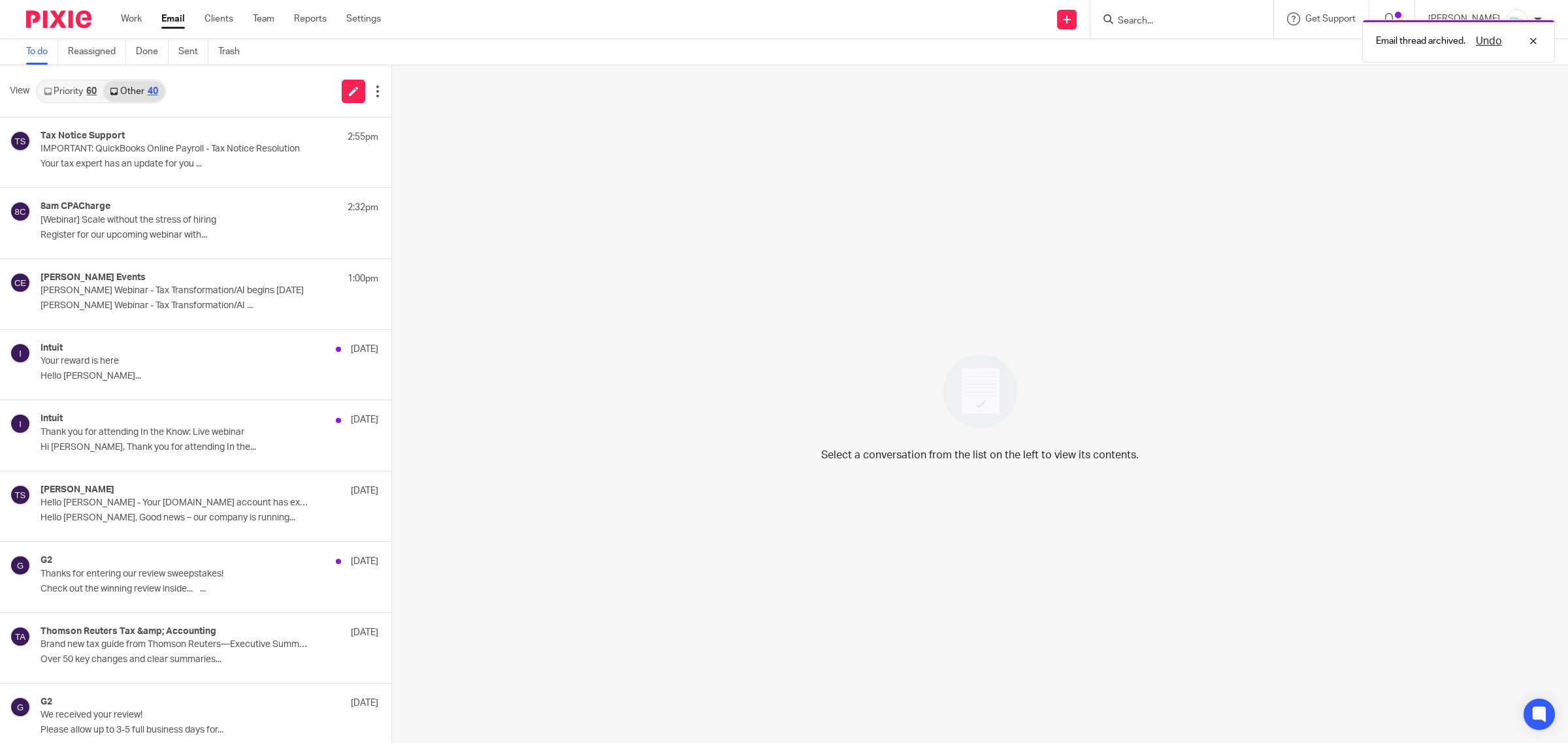
click at [73, 86] on link "Priority 60" at bounding box center [70, 91] width 66 height 21
